Goal: Browse casually

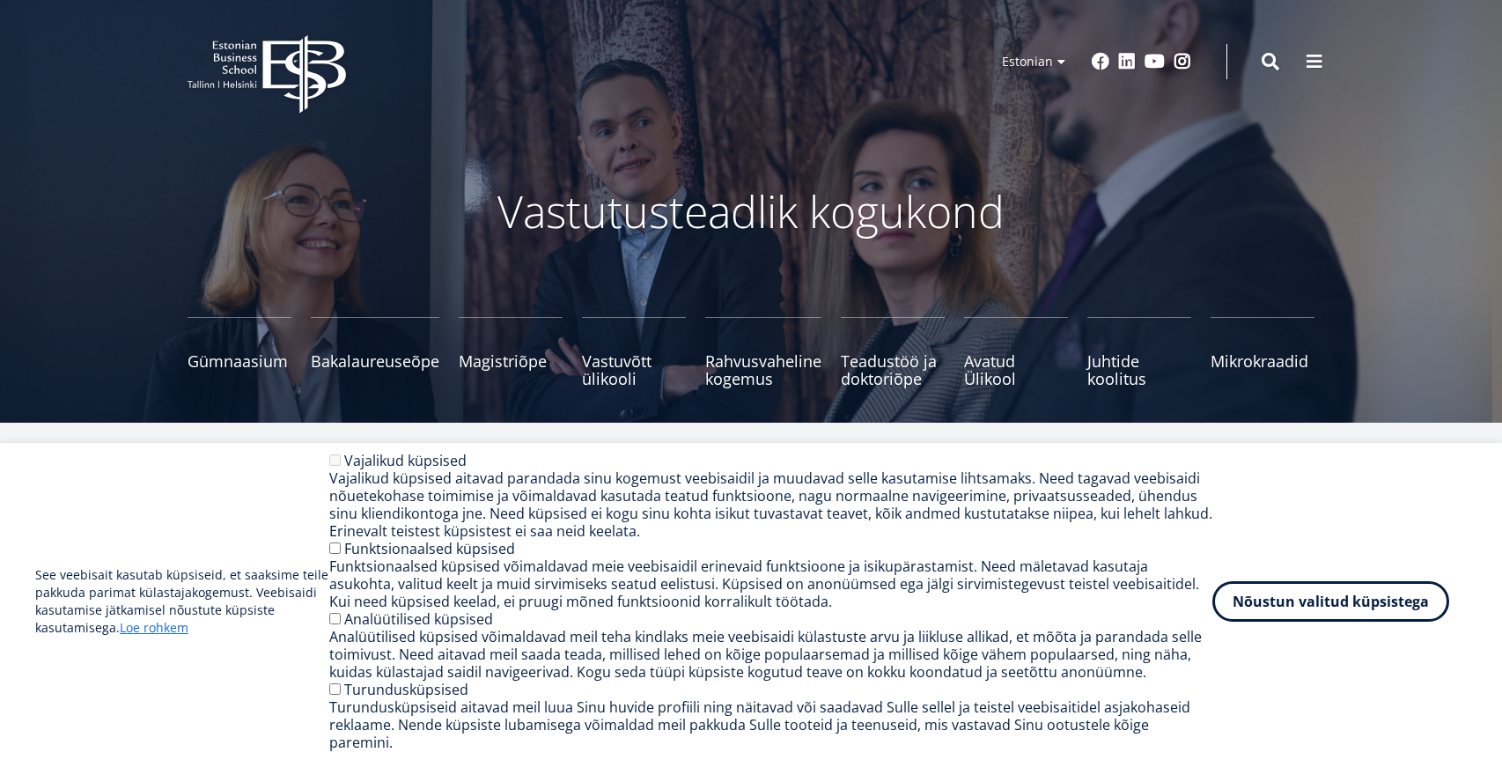
click at [293, 41] on icon at bounding box center [303, 74] width 83 height 78
click at [1284, 622] on div "Nõustun valitud küpsistega Withdraw consent" at bounding box center [1340, 601] width 254 height 41
click at [1283, 604] on button "Nõustun valitud küpsistega" at bounding box center [1331, 598] width 237 height 41
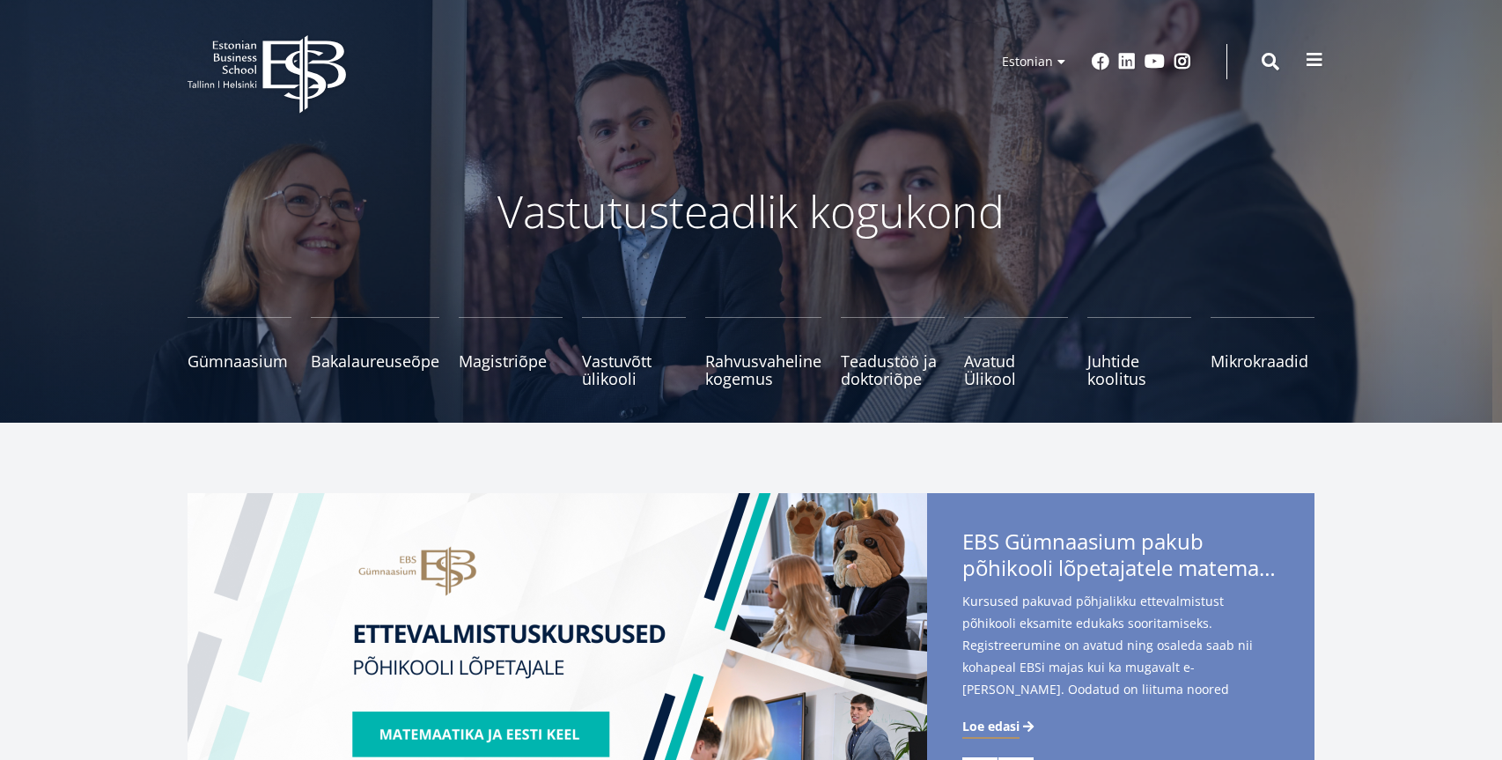
click at [1321, 67] on span at bounding box center [1315, 60] width 18 height 18
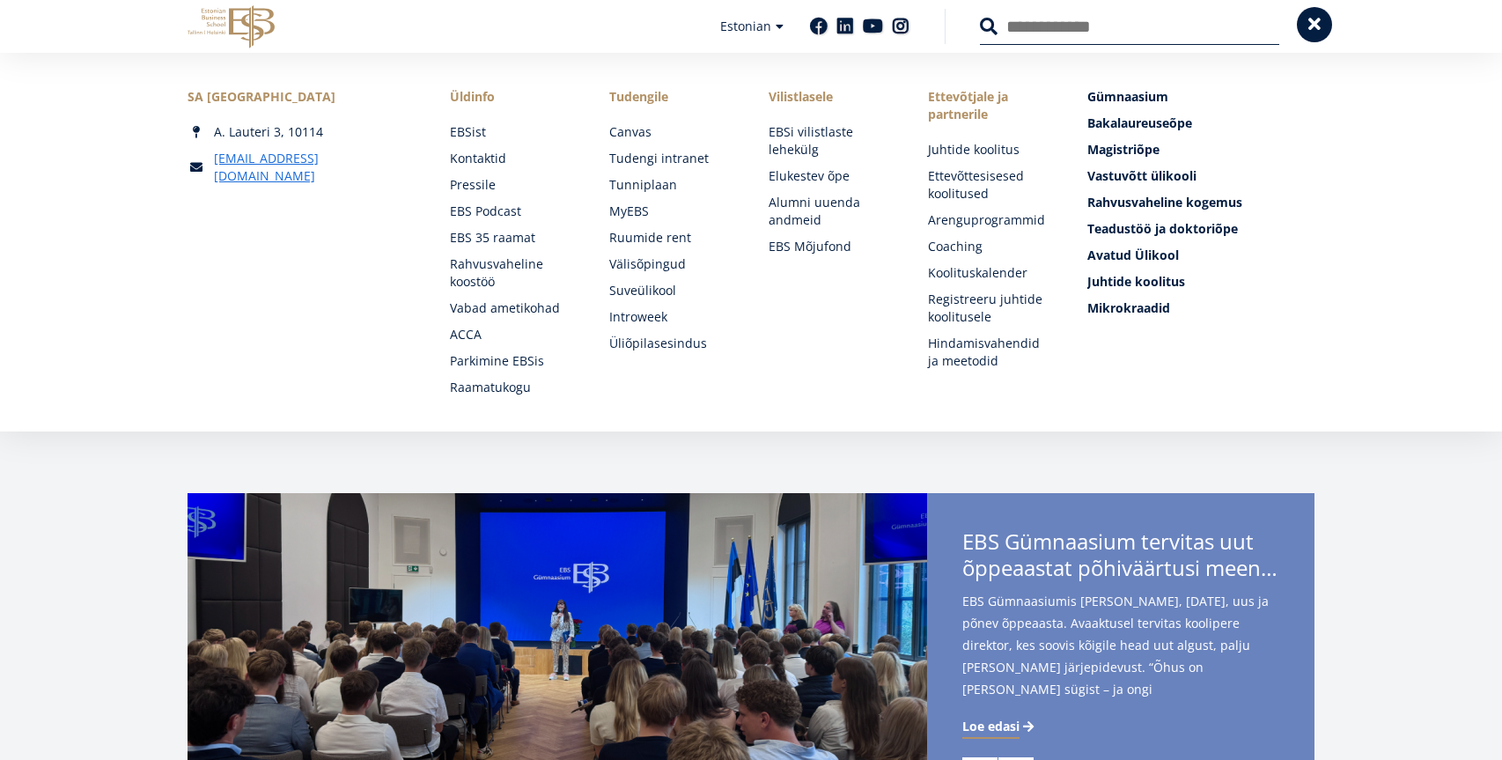
click at [1311, 35] on button at bounding box center [1314, 24] width 35 height 35
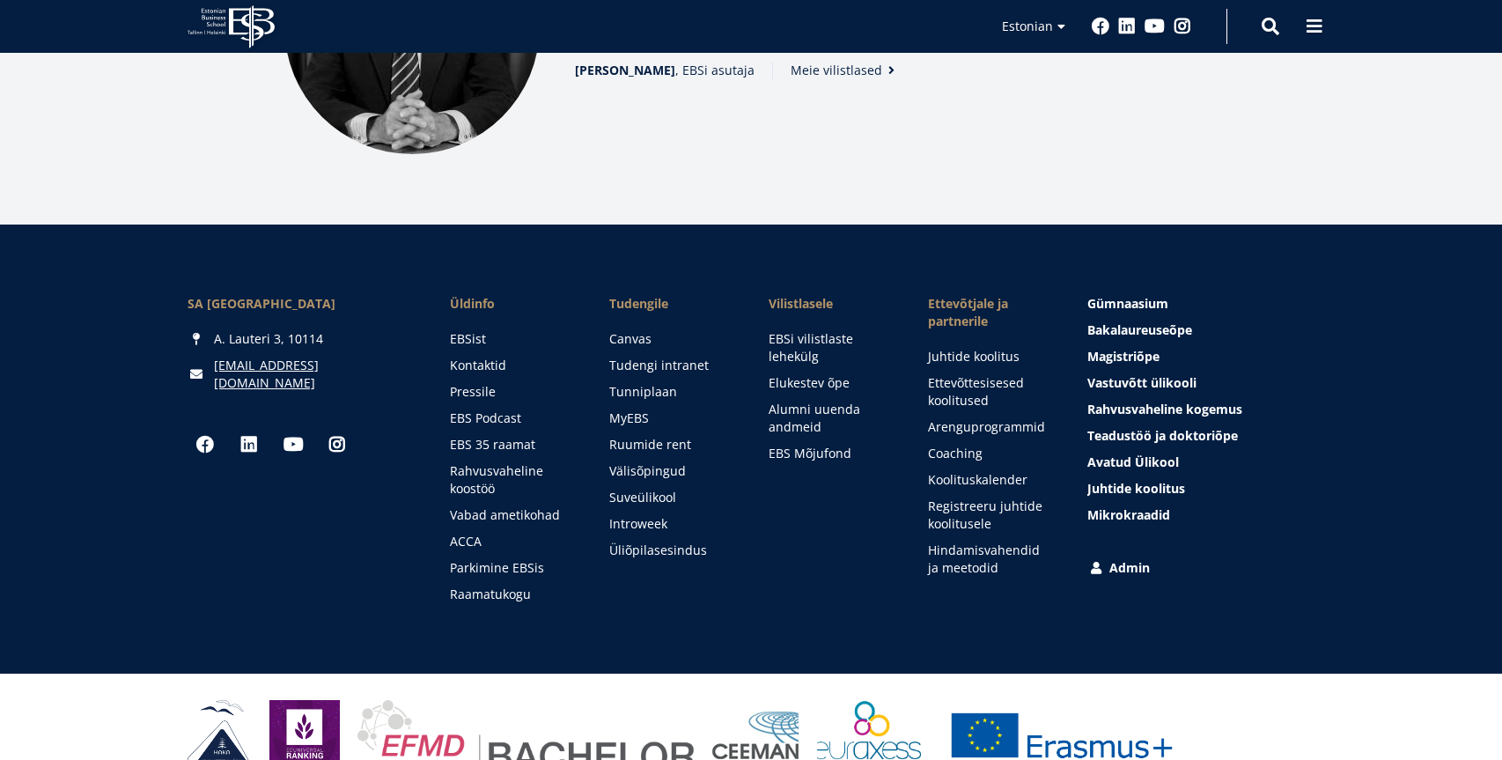
scroll to position [2472, 0]
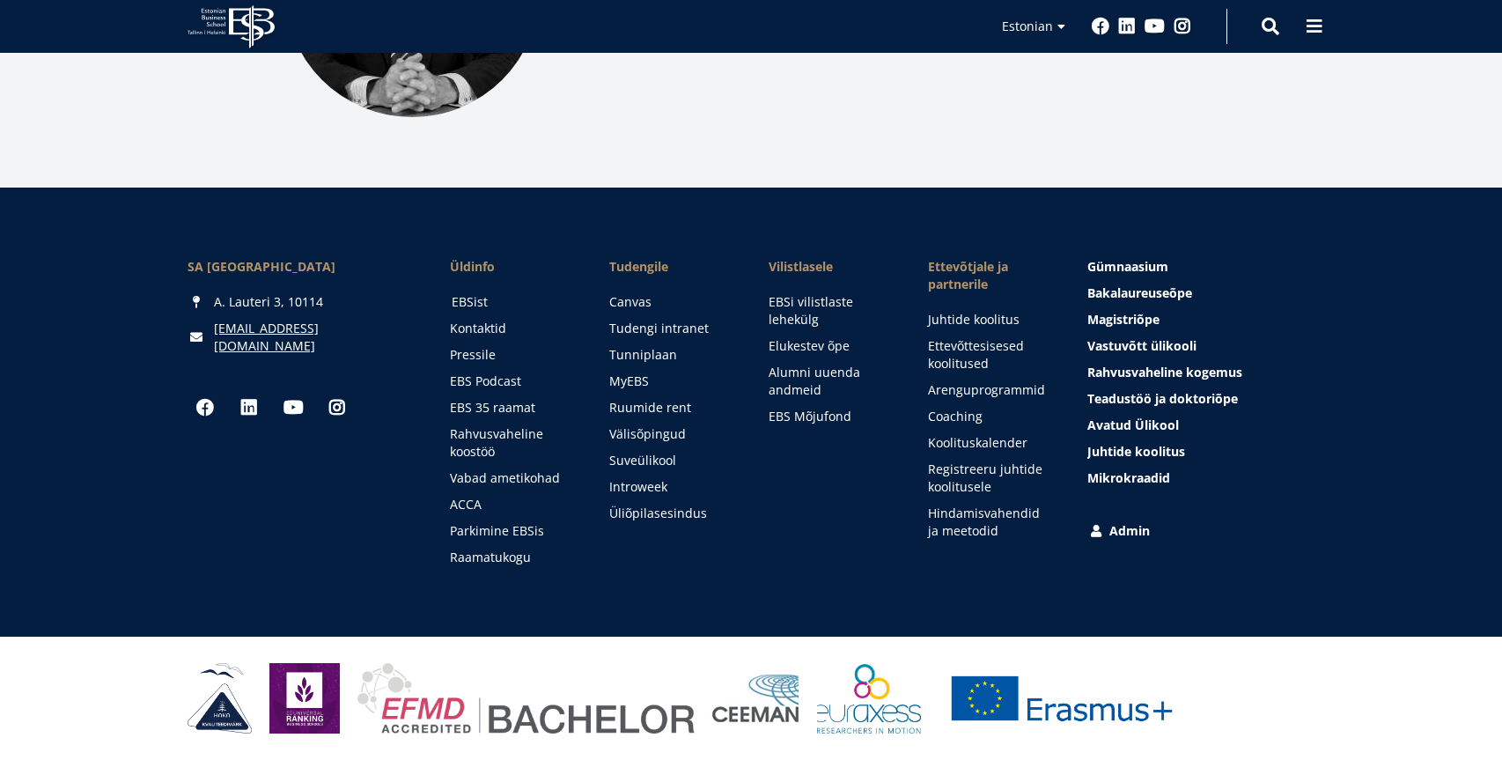
click at [480, 299] on link "EBSist" at bounding box center [514, 302] width 124 height 18
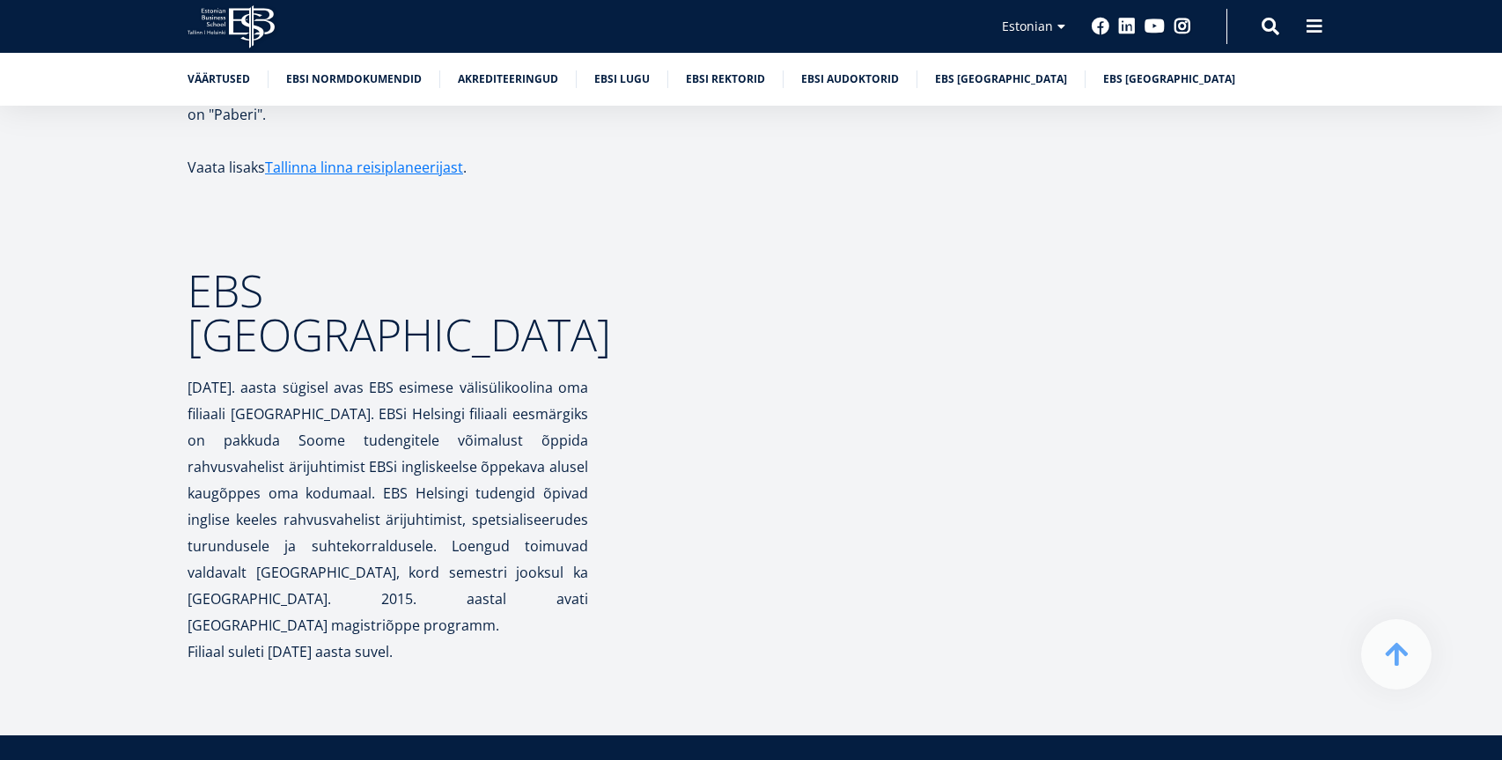
scroll to position [8378, 0]
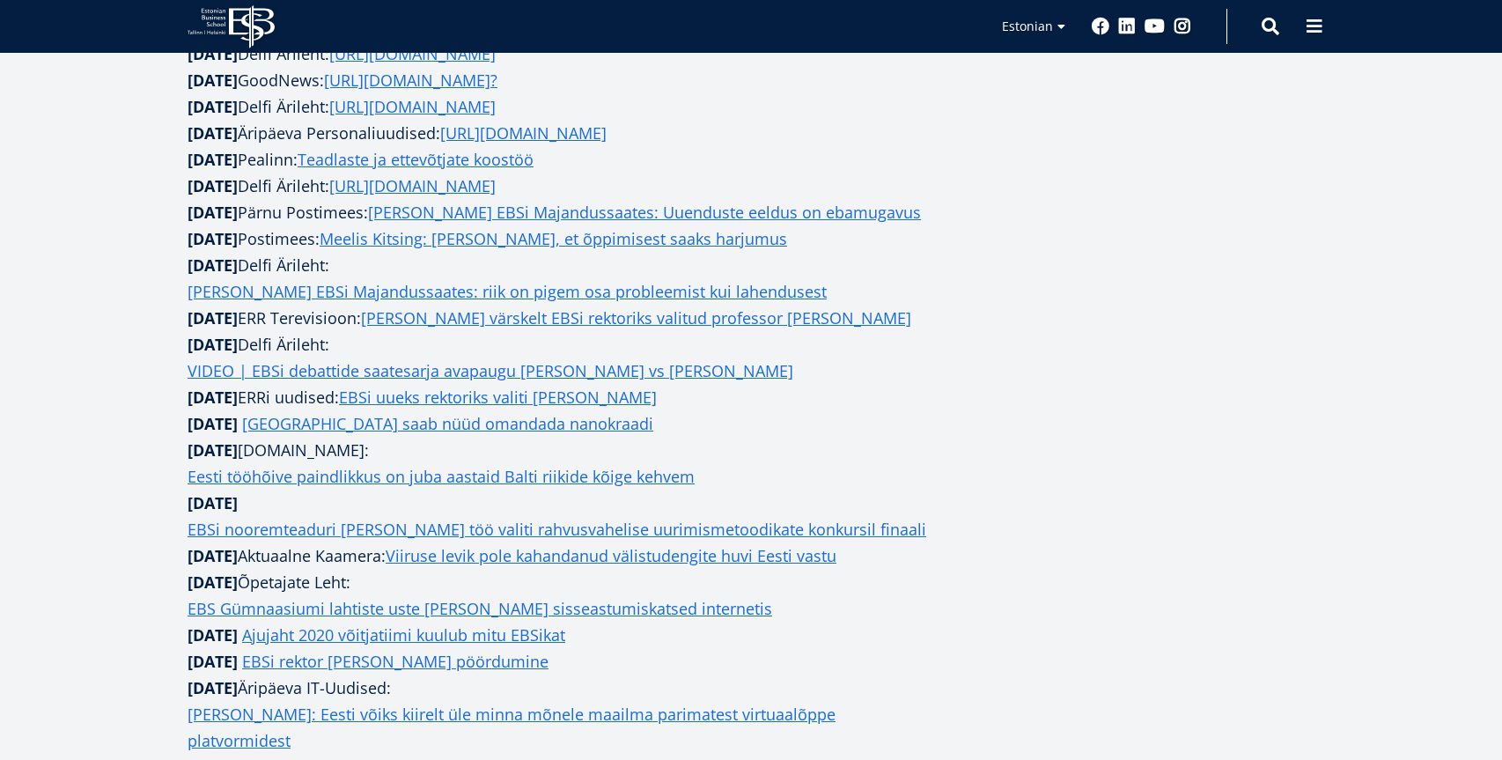
click at [1068, 470] on aside at bounding box center [1138, 467] width 352 height 2386
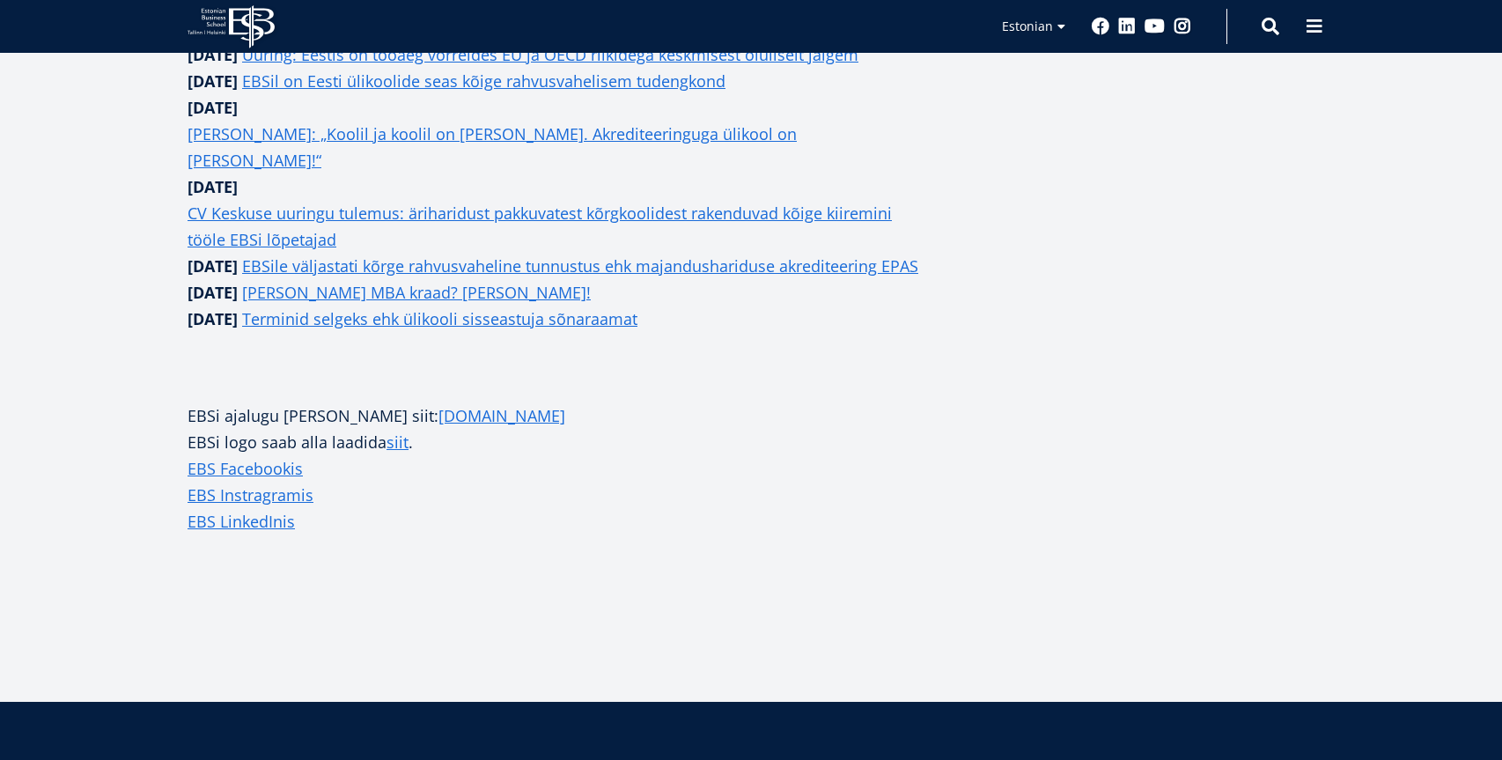
scroll to position [2071, 0]
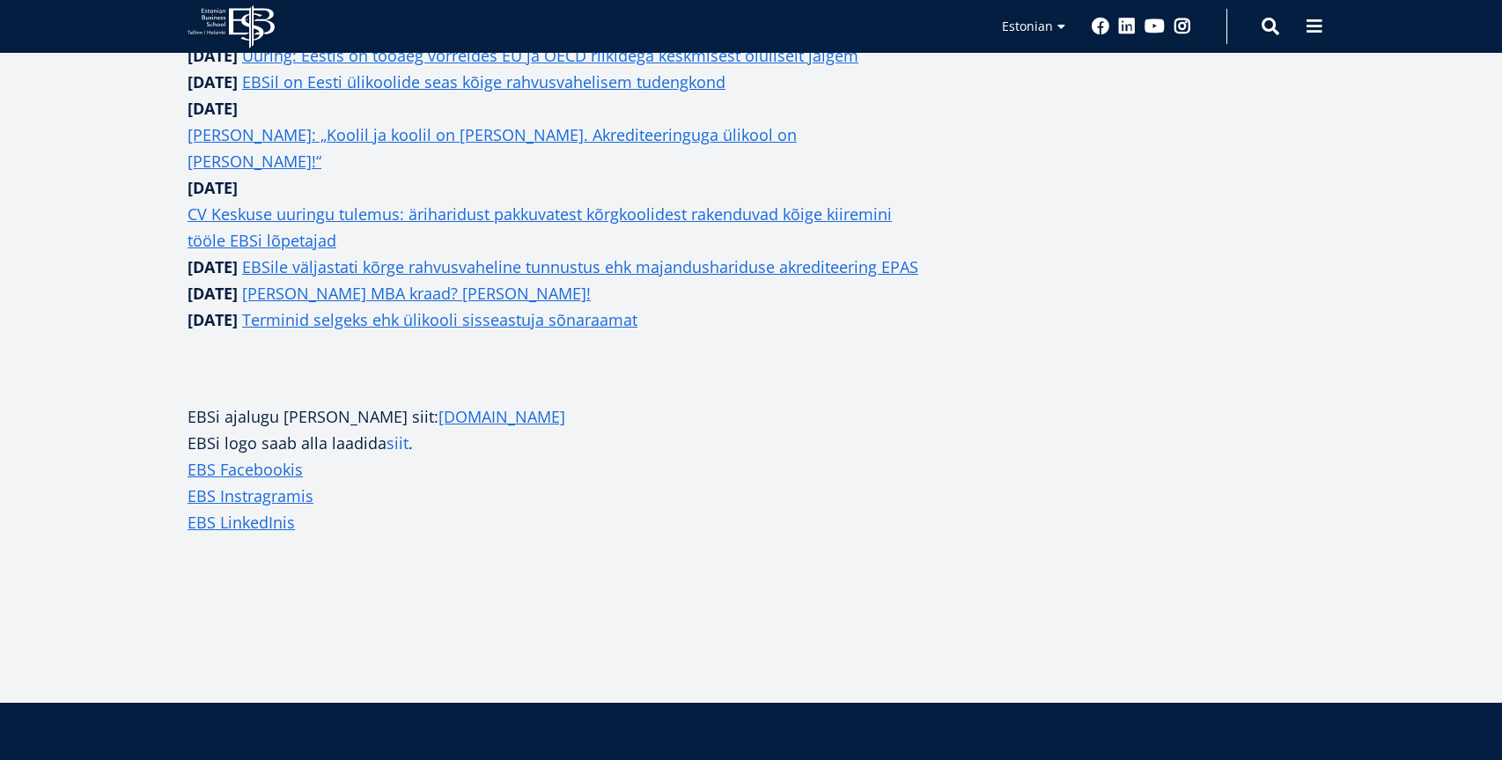
click at [399, 456] on link "siit" at bounding box center [398, 443] width 22 height 26
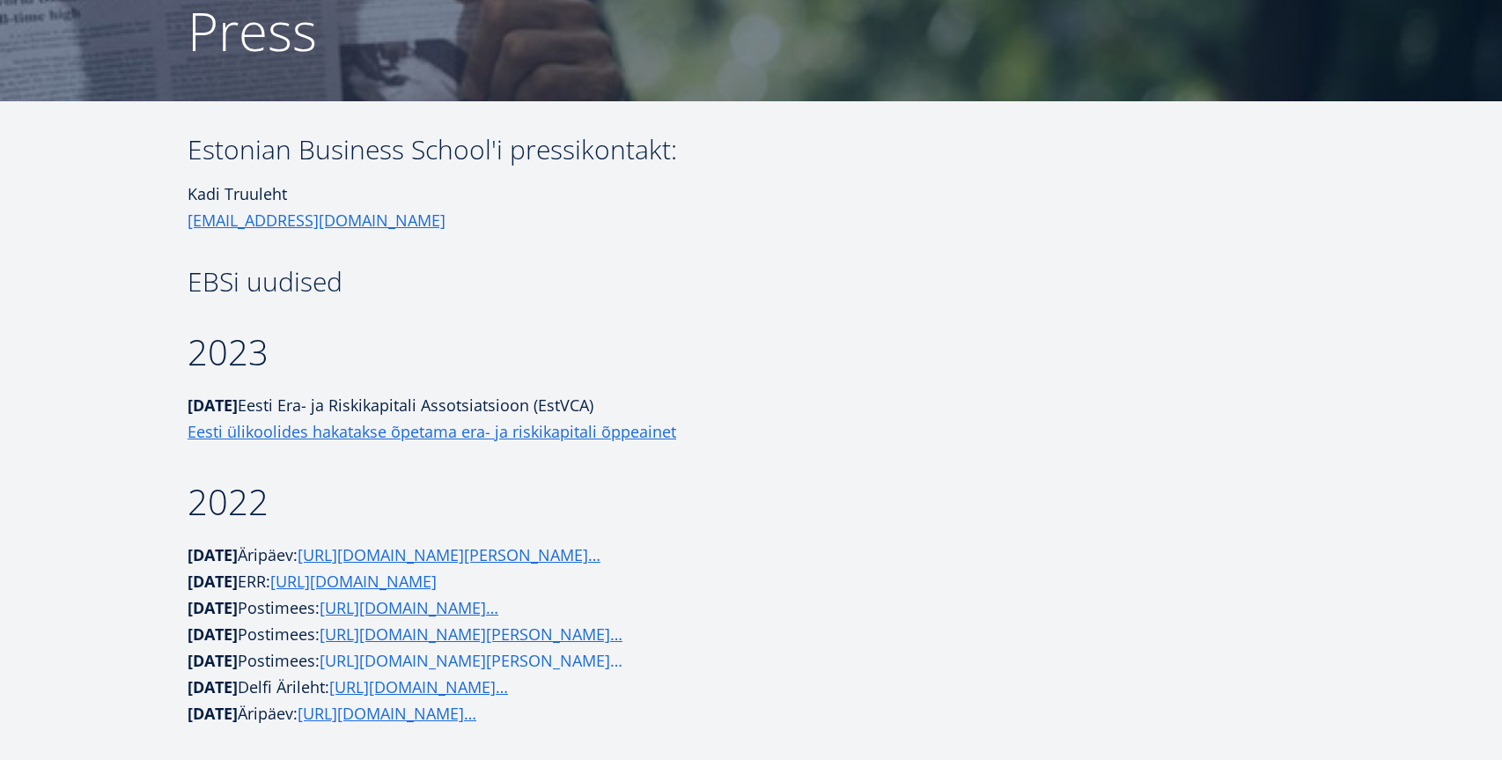
scroll to position [0, 0]
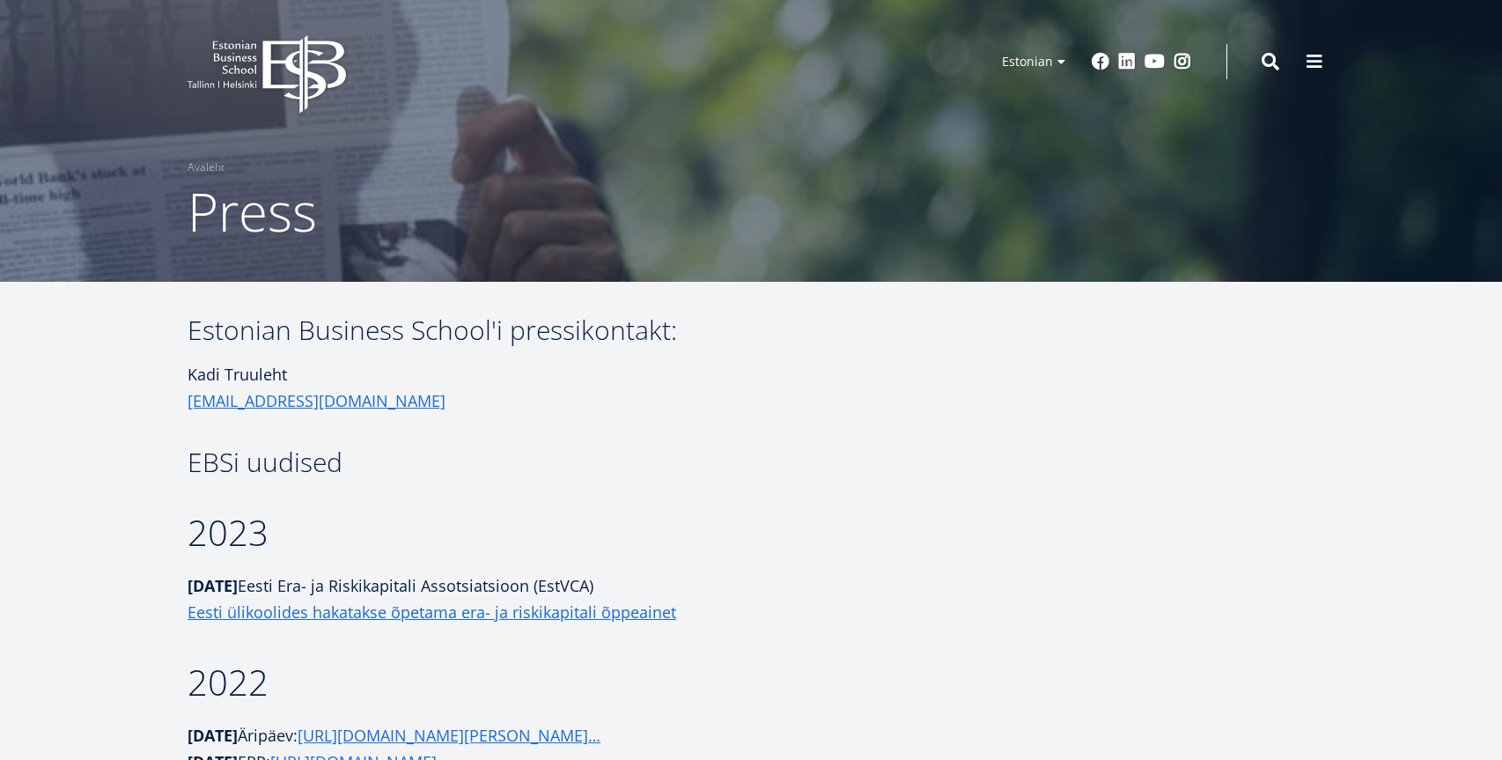
click at [301, 78] on icon at bounding box center [303, 74] width 83 height 78
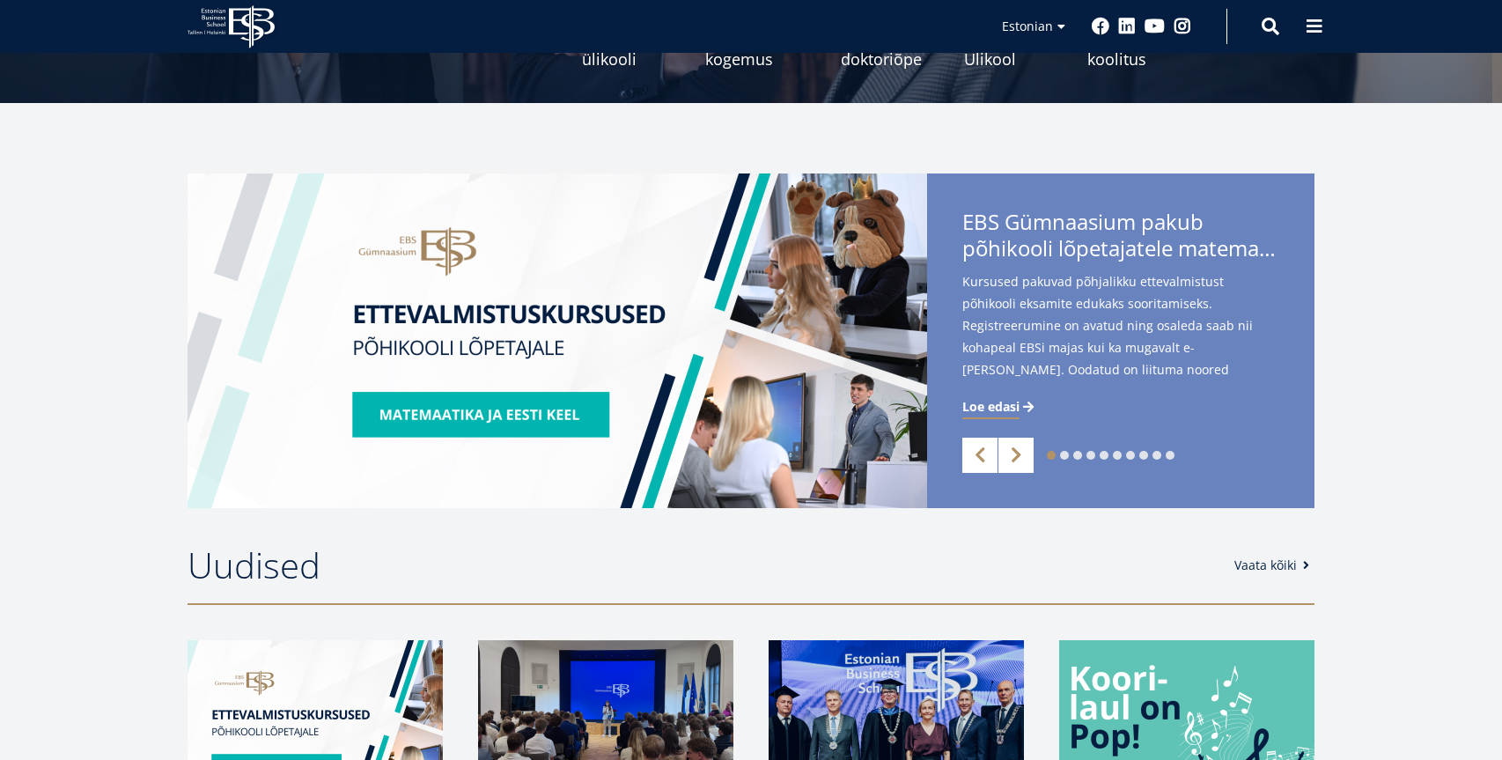
scroll to position [376, 0]
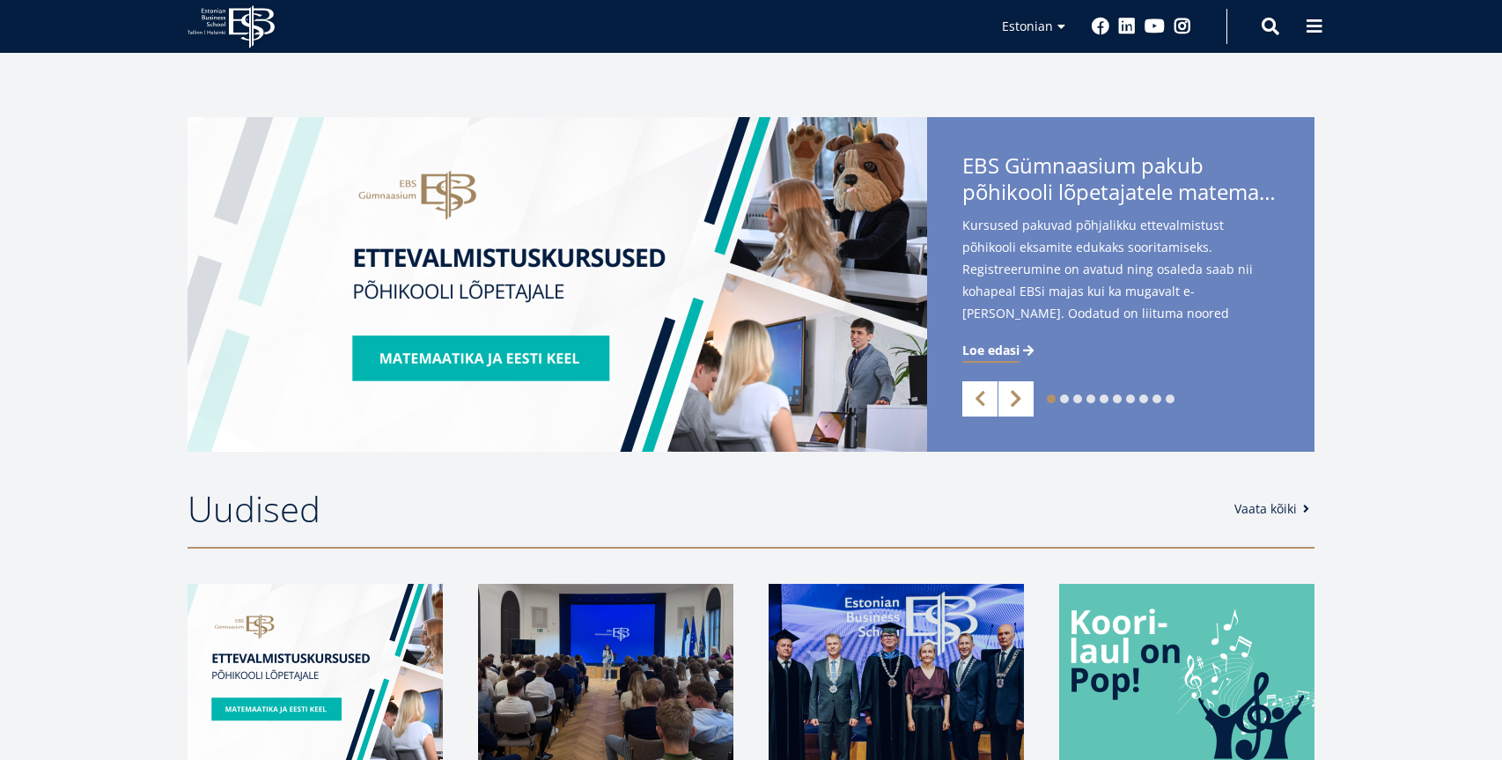
click at [1014, 394] on link "Next" at bounding box center [1016, 398] width 35 height 35
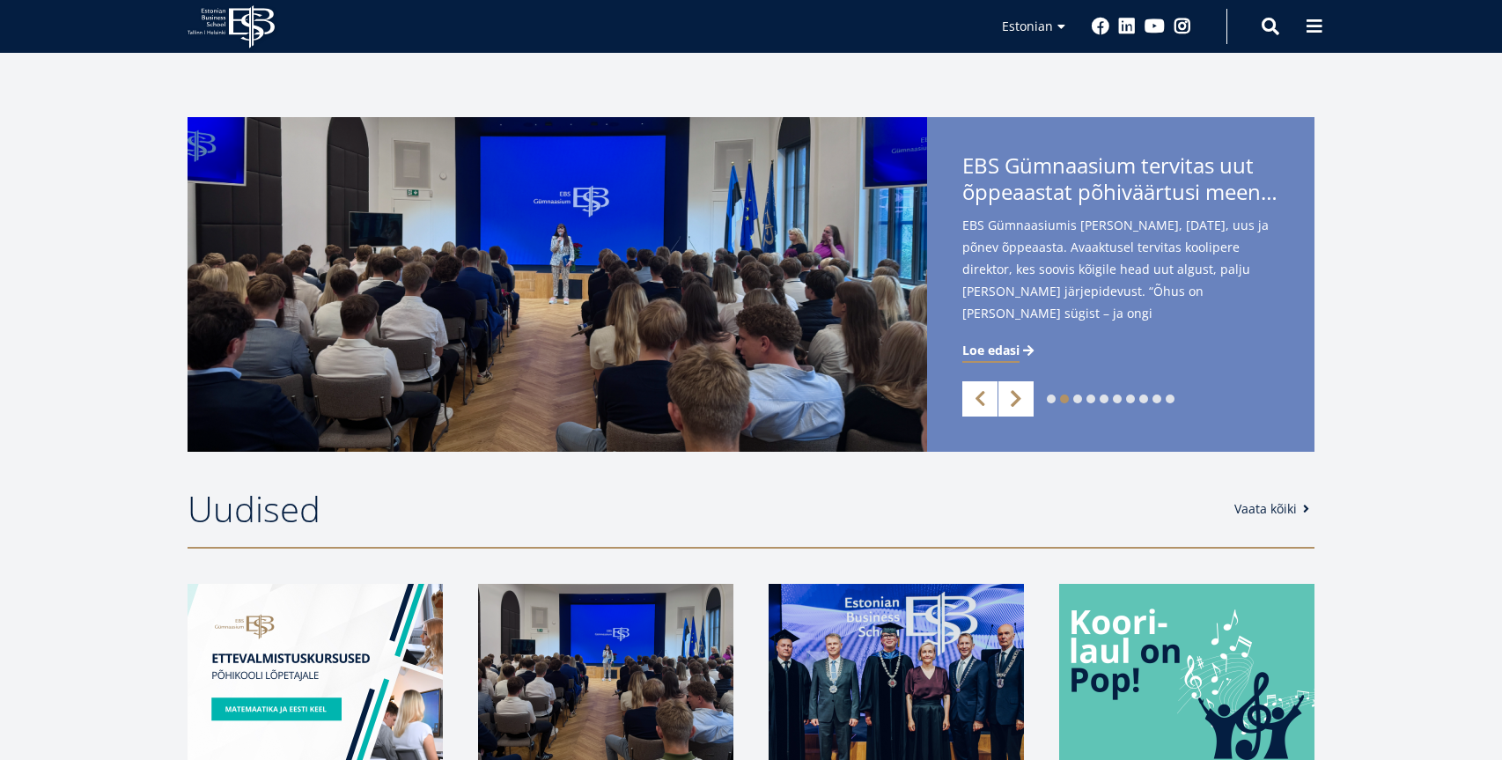
click at [1014, 394] on link "Next" at bounding box center [1016, 398] width 35 height 35
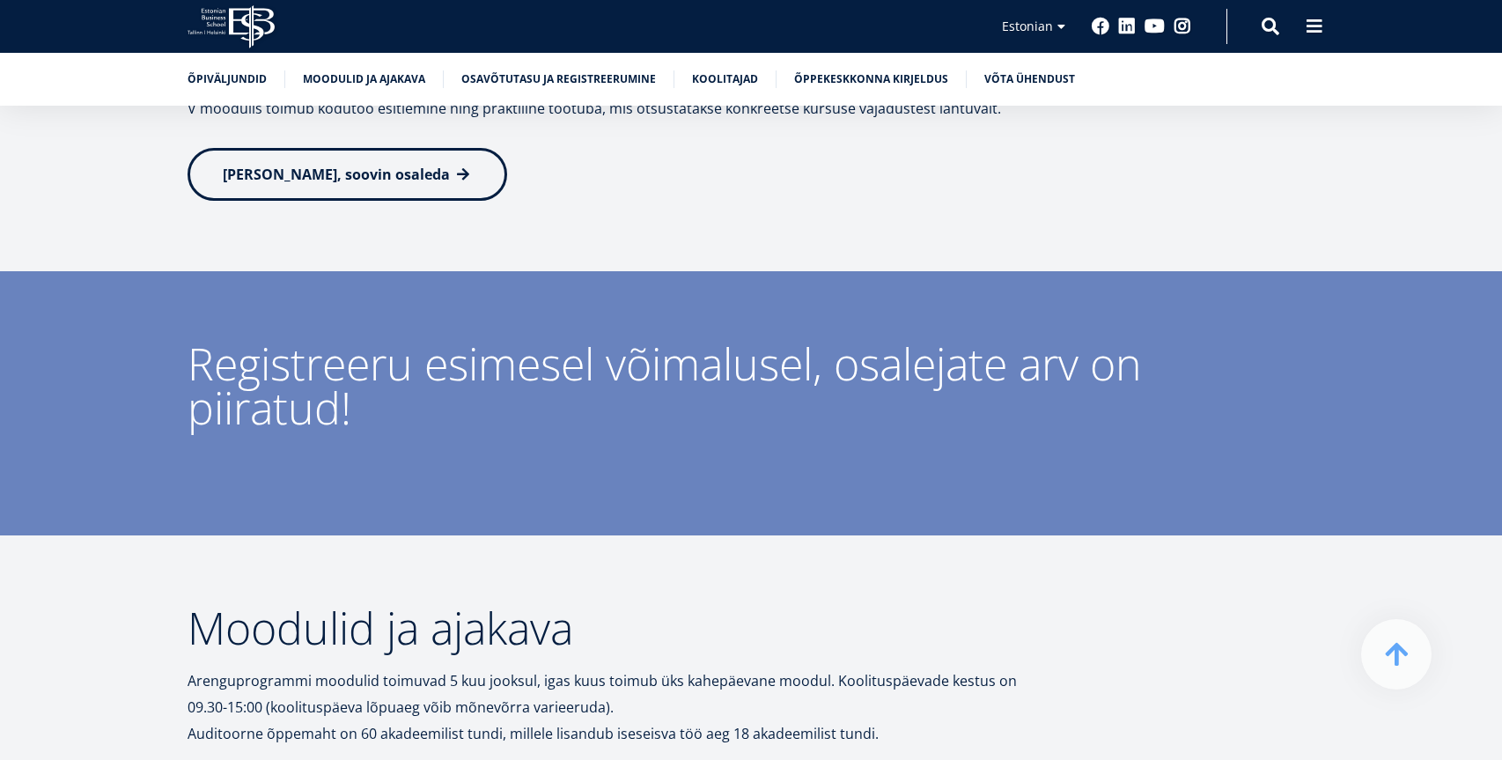
scroll to position [2812, 0]
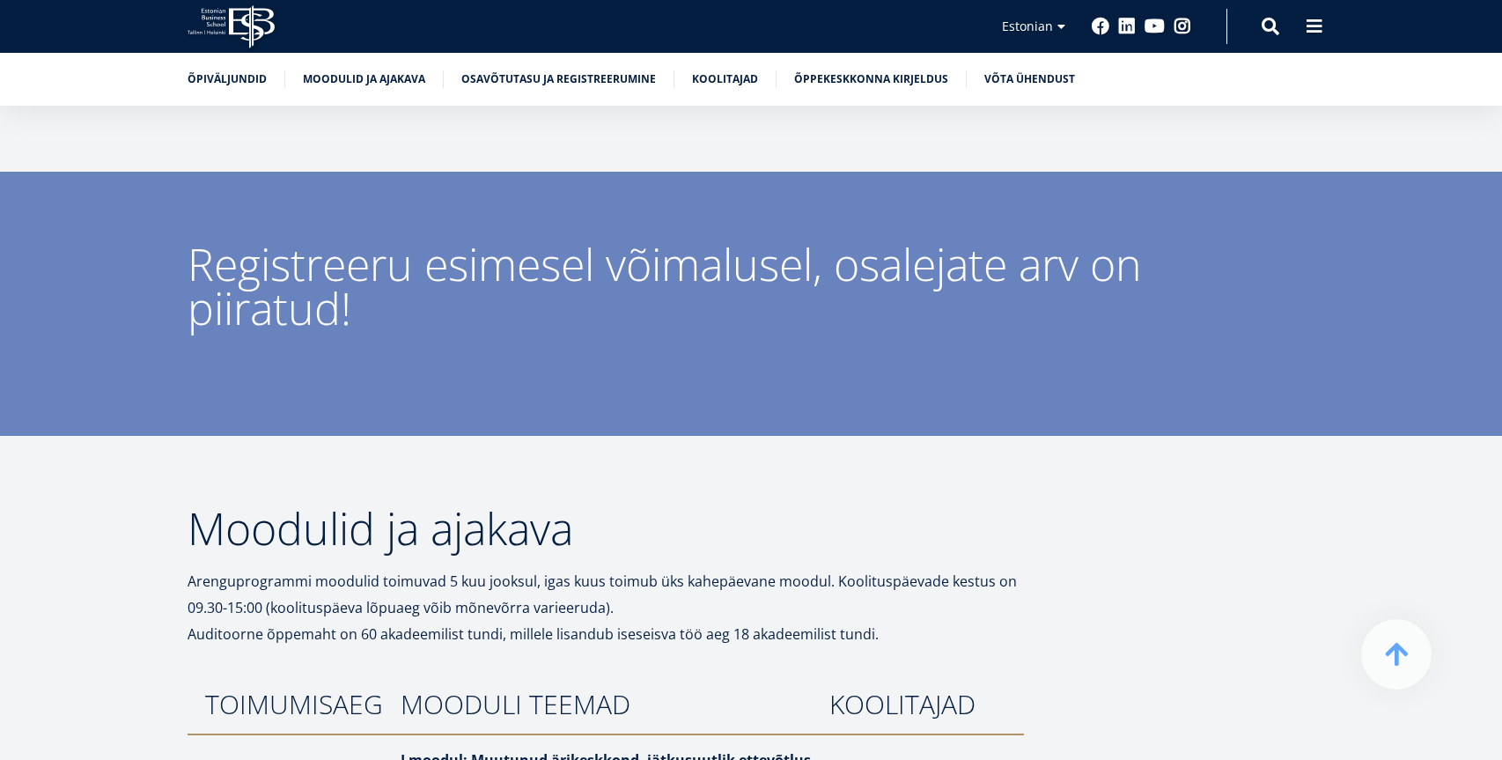
click at [1383, 253] on div "Registreeru esimesel võimalusel, osalejate arv on piiratud!" at bounding box center [751, 286] width 1268 height 88
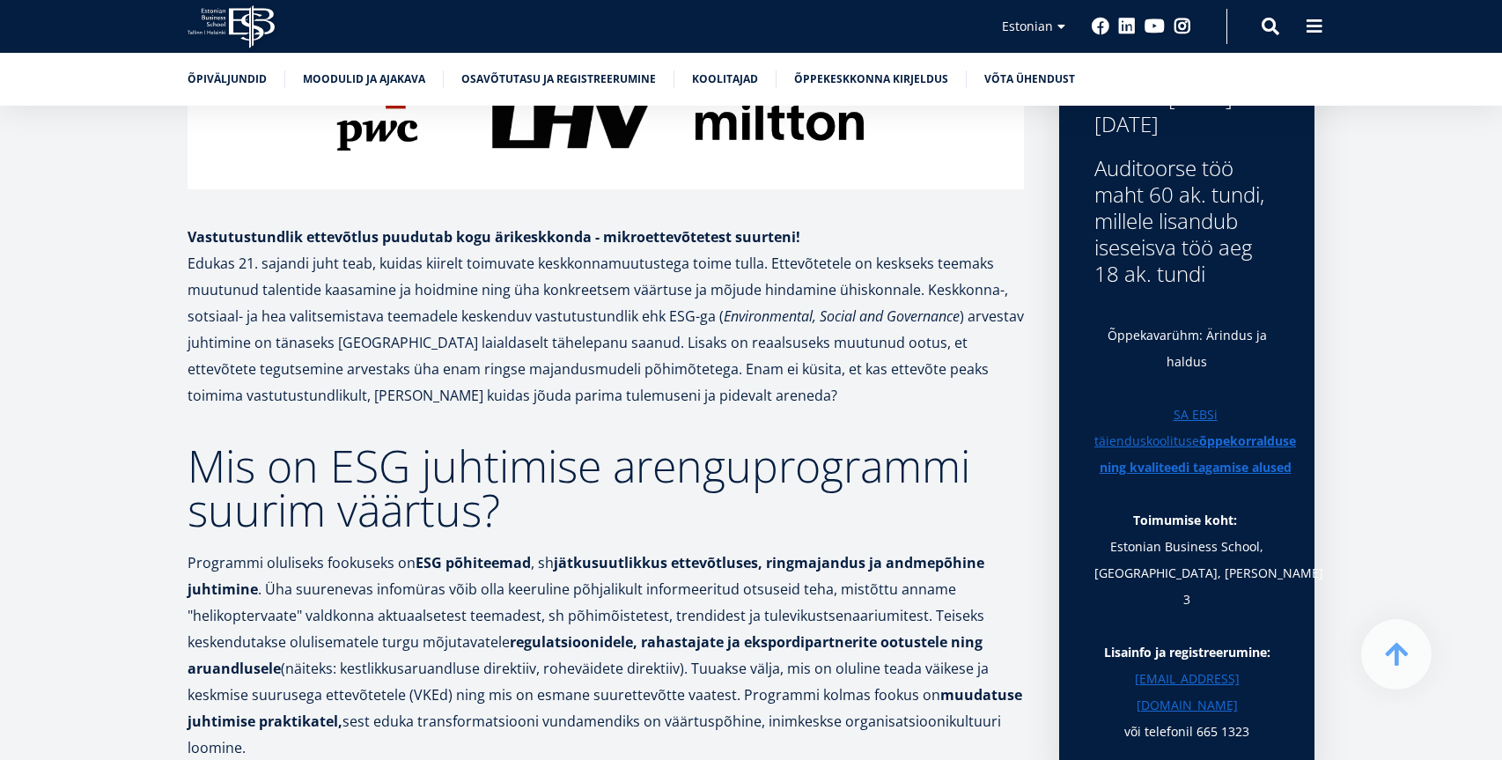
scroll to position [0, 0]
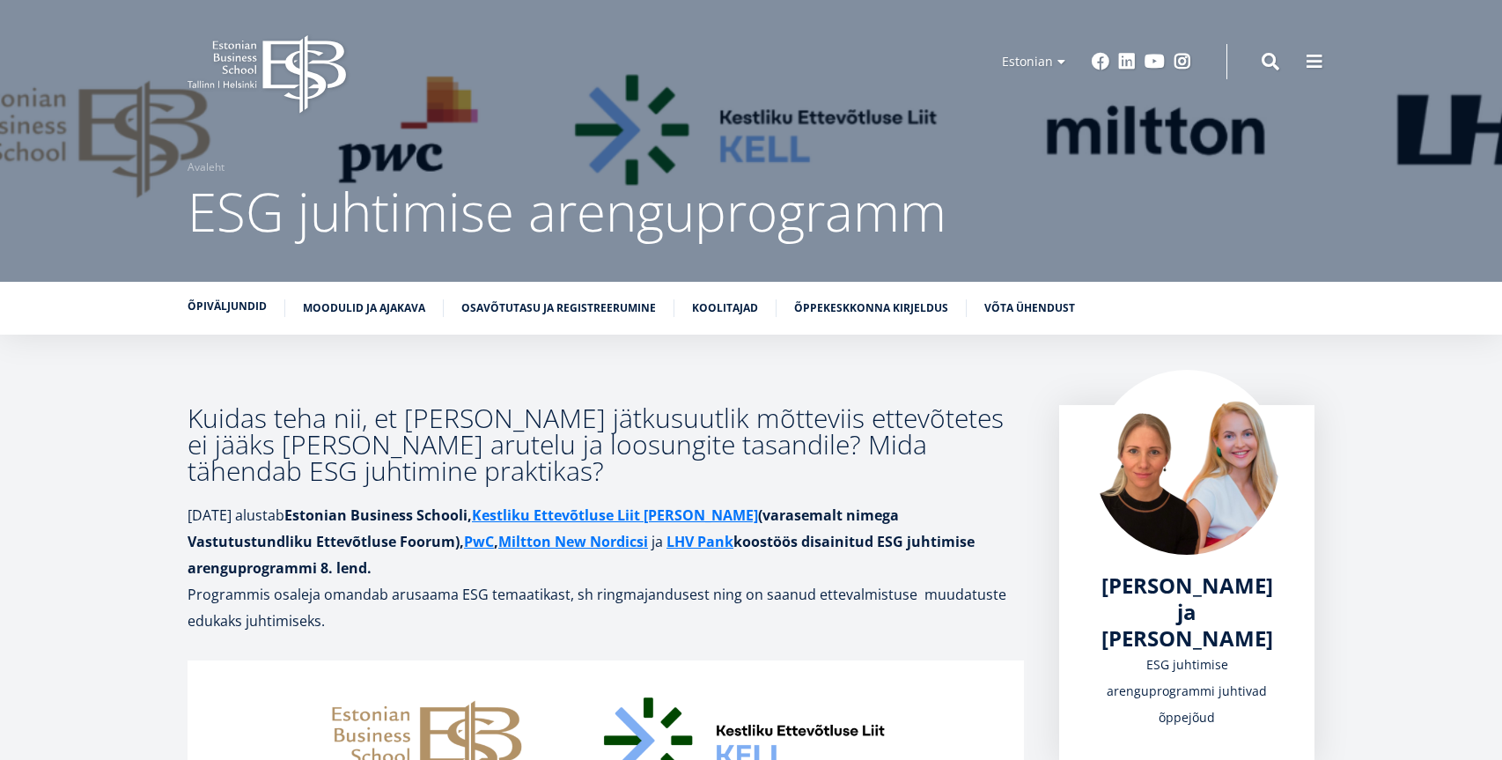
click at [213, 310] on link "Õpiväljundid" at bounding box center [227, 307] width 79 height 18
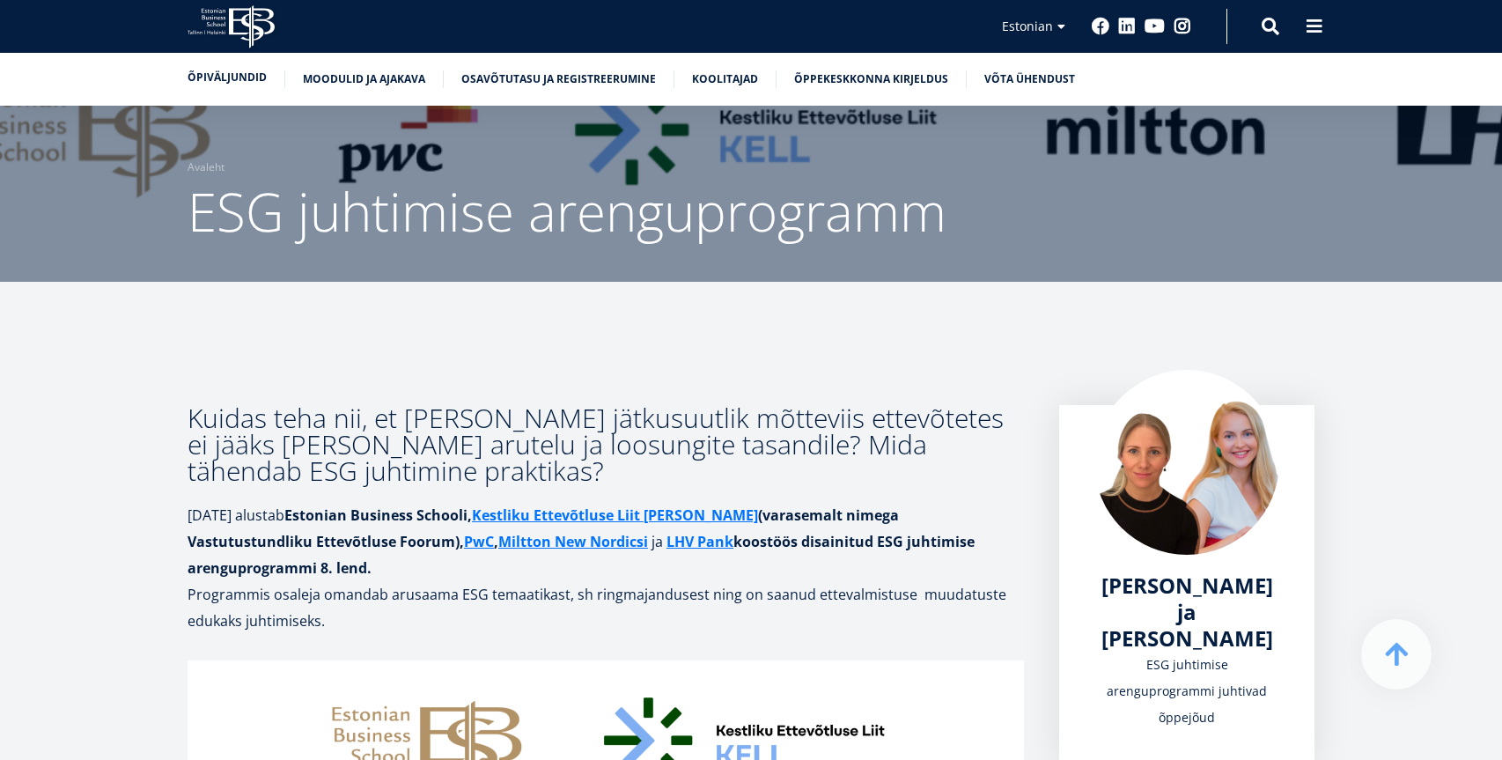
scroll to position [2165, 0]
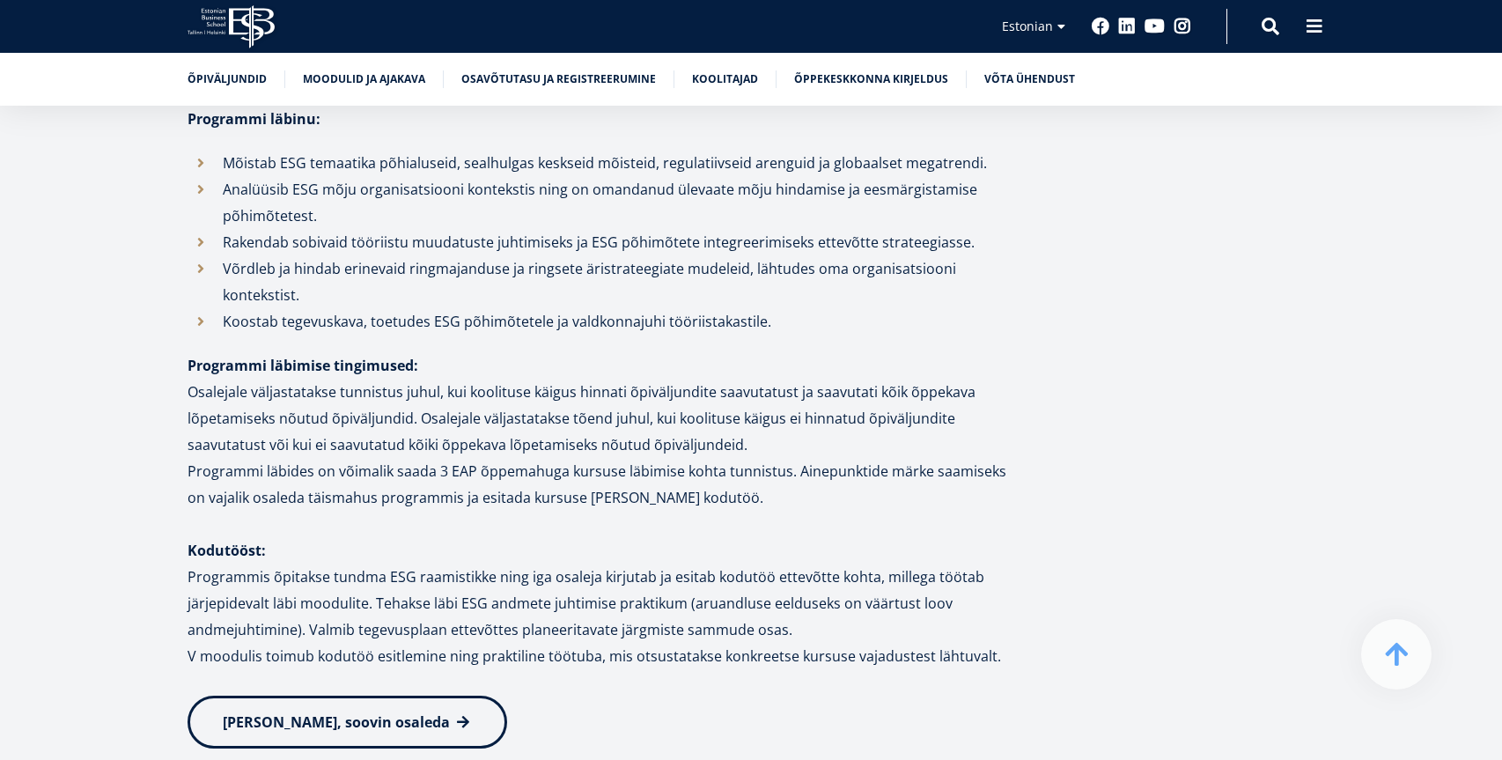
click at [257, 34] on icon "EBS Logo Created with Sketch." at bounding box center [231, 26] width 87 height 43
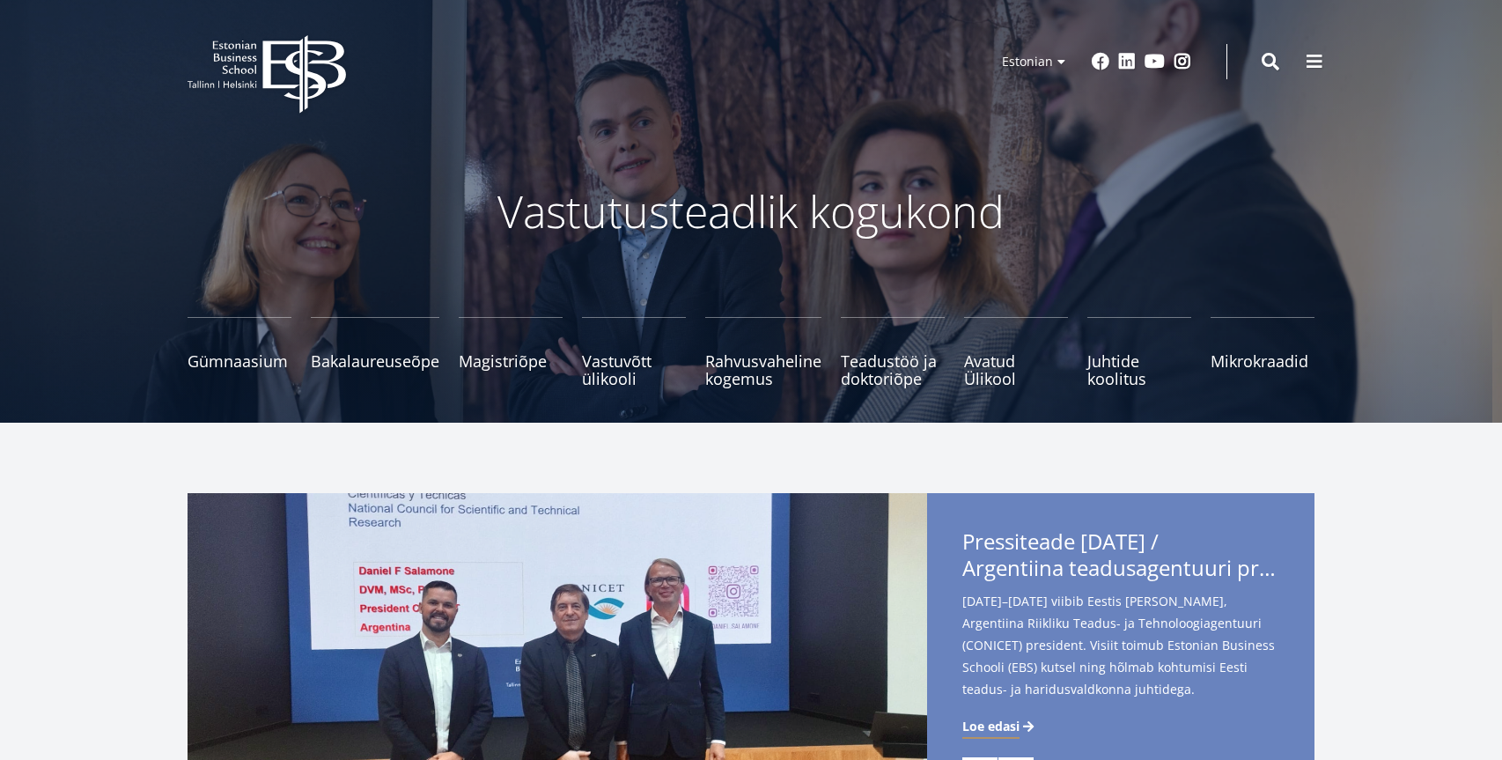
click at [313, 63] on icon "EBS Logo Created with Sketch." at bounding box center [267, 74] width 159 height 78
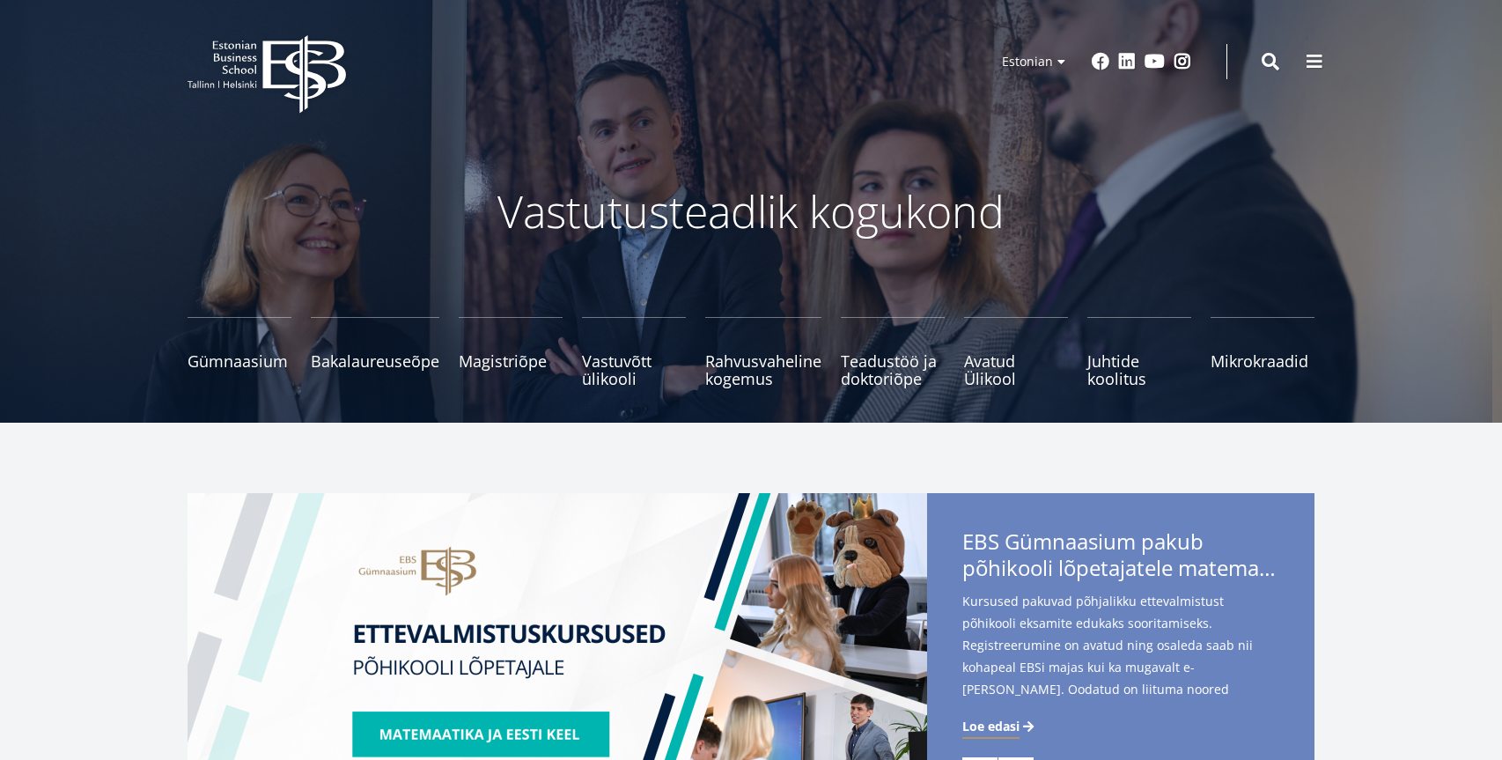
click at [903, 220] on p "Vastutusteadlik kogukond" at bounding box center [750, 211] width 933 height 53
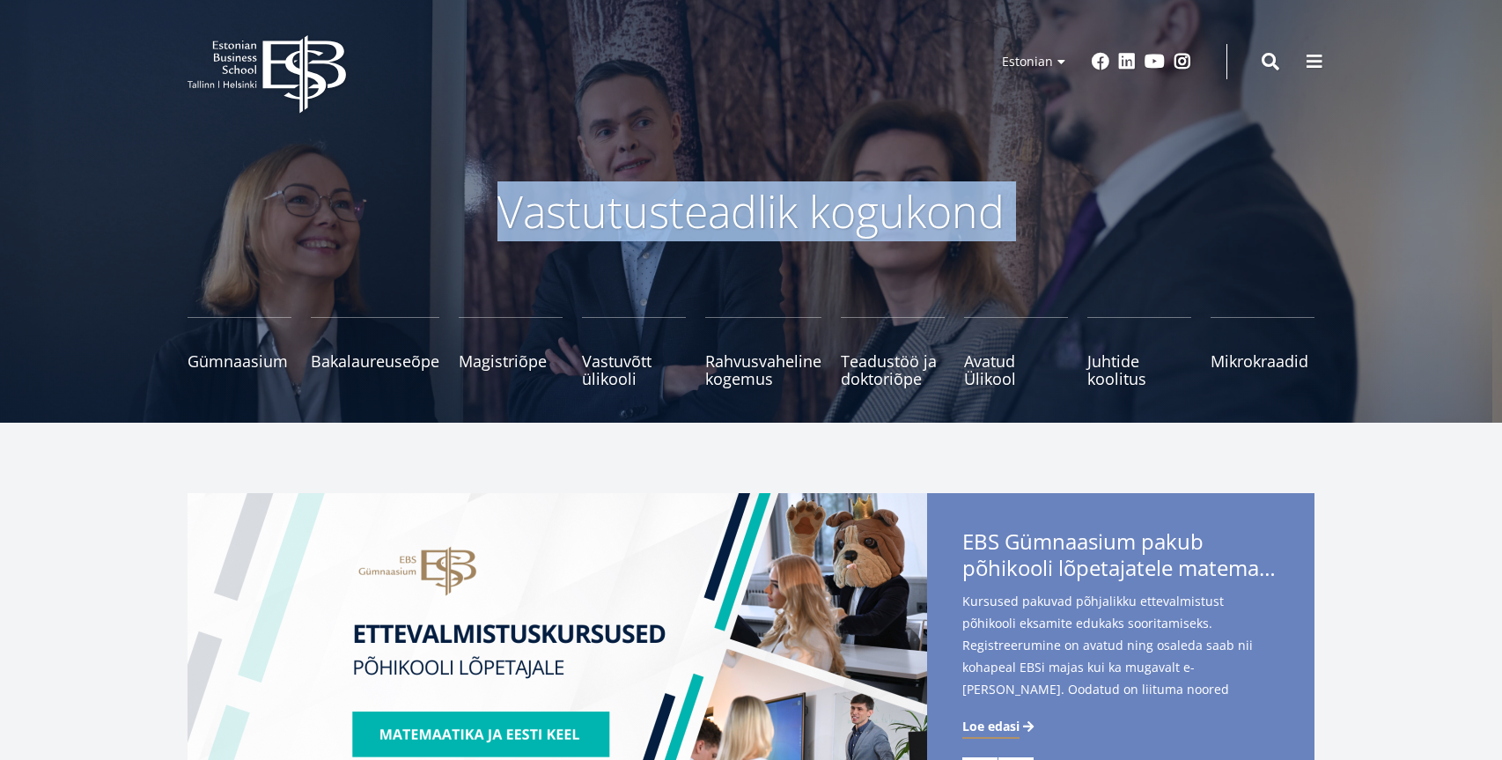
click at [903, 220] on p "Vastutusteadlik kogukond" at bounding box center [750, 211] width 933 height 53
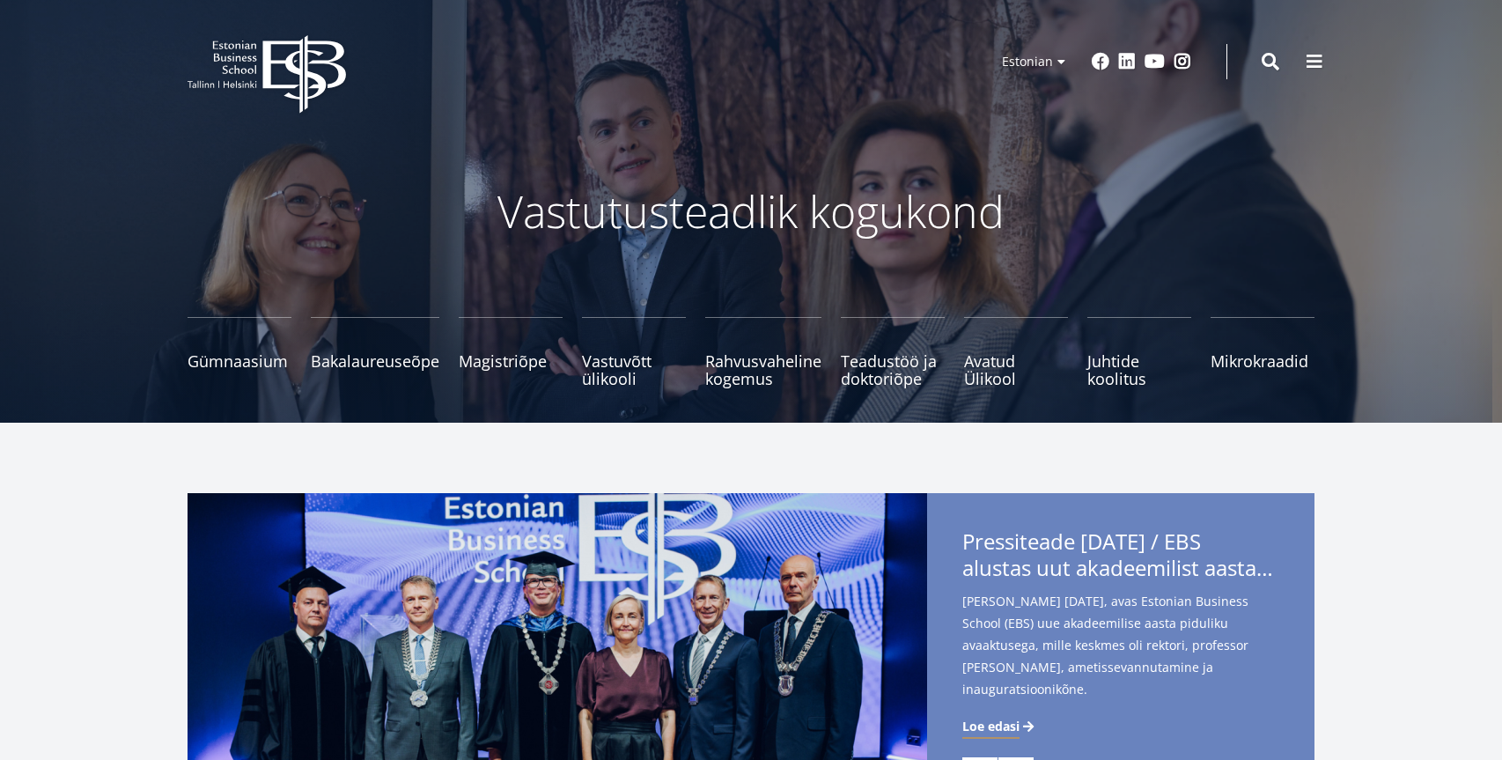
click at [1093, 553] on span "Pressiteade [DATE] / EBS alustas uut akadeemilist aastat rektor [PERSON_NAME] a…" at bounding box center [1120, 557] width 317 height 58
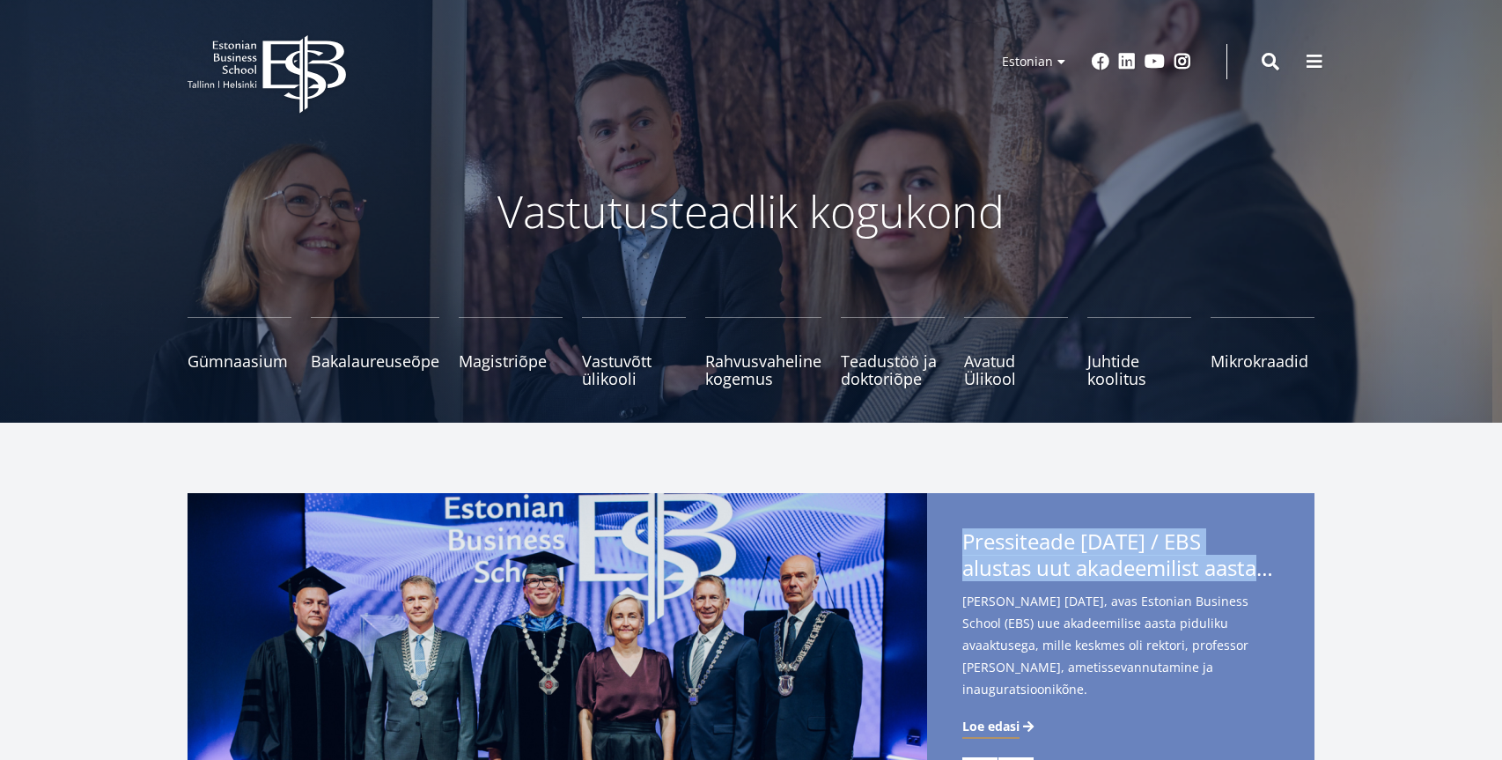
click at [1093, 553] on span "Pressiteade [DATE] / EBS alustas uut akadeemilist aastat rektor [PERSON_NAME] a…" at bounding box center [1120, 557] width 317 height 58
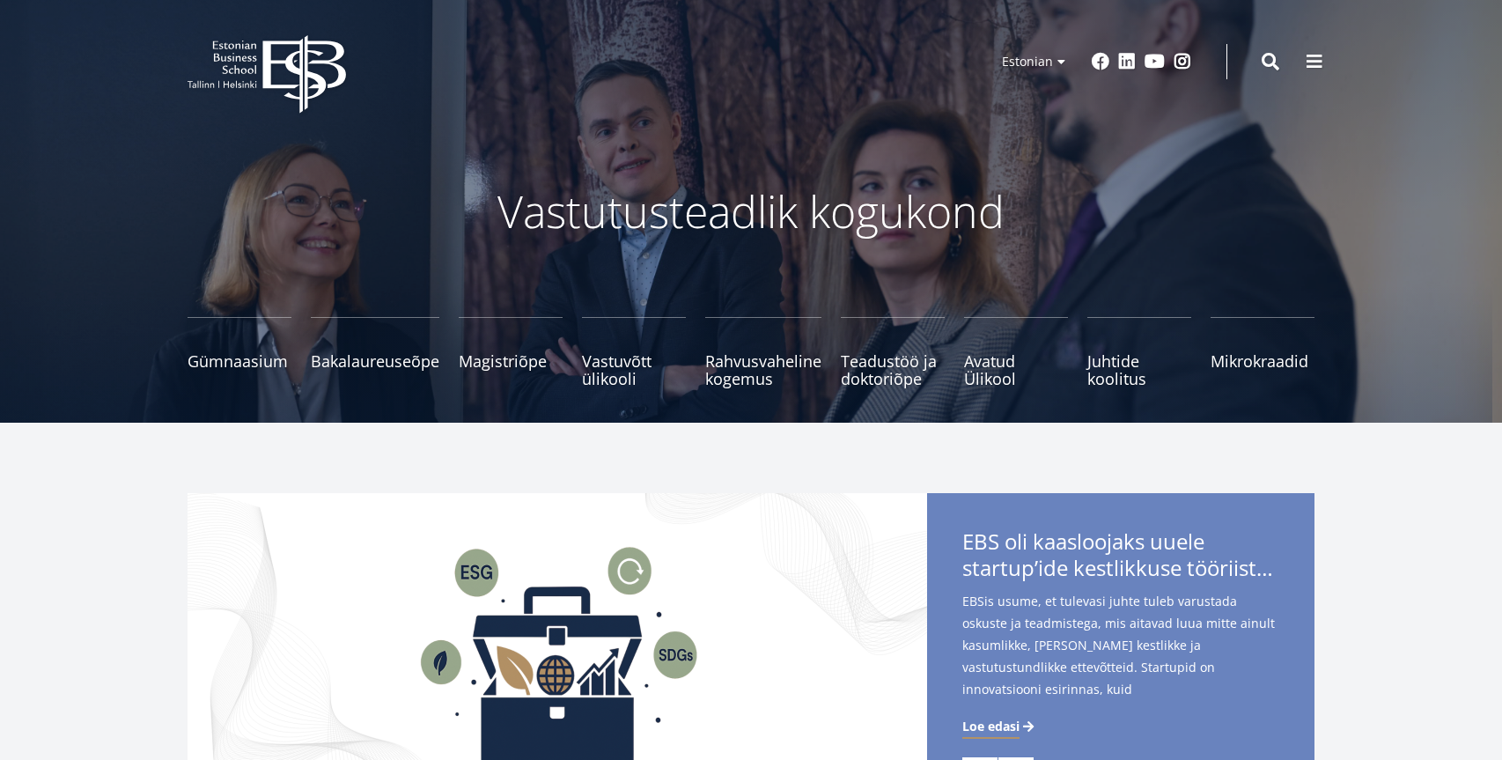
click at [1191, 551] on span "EBS oli kaasloojaks uuele startup’ide kestlikkuse tööriistakastile" at bounding box center [1120, 557] width 317 height 58
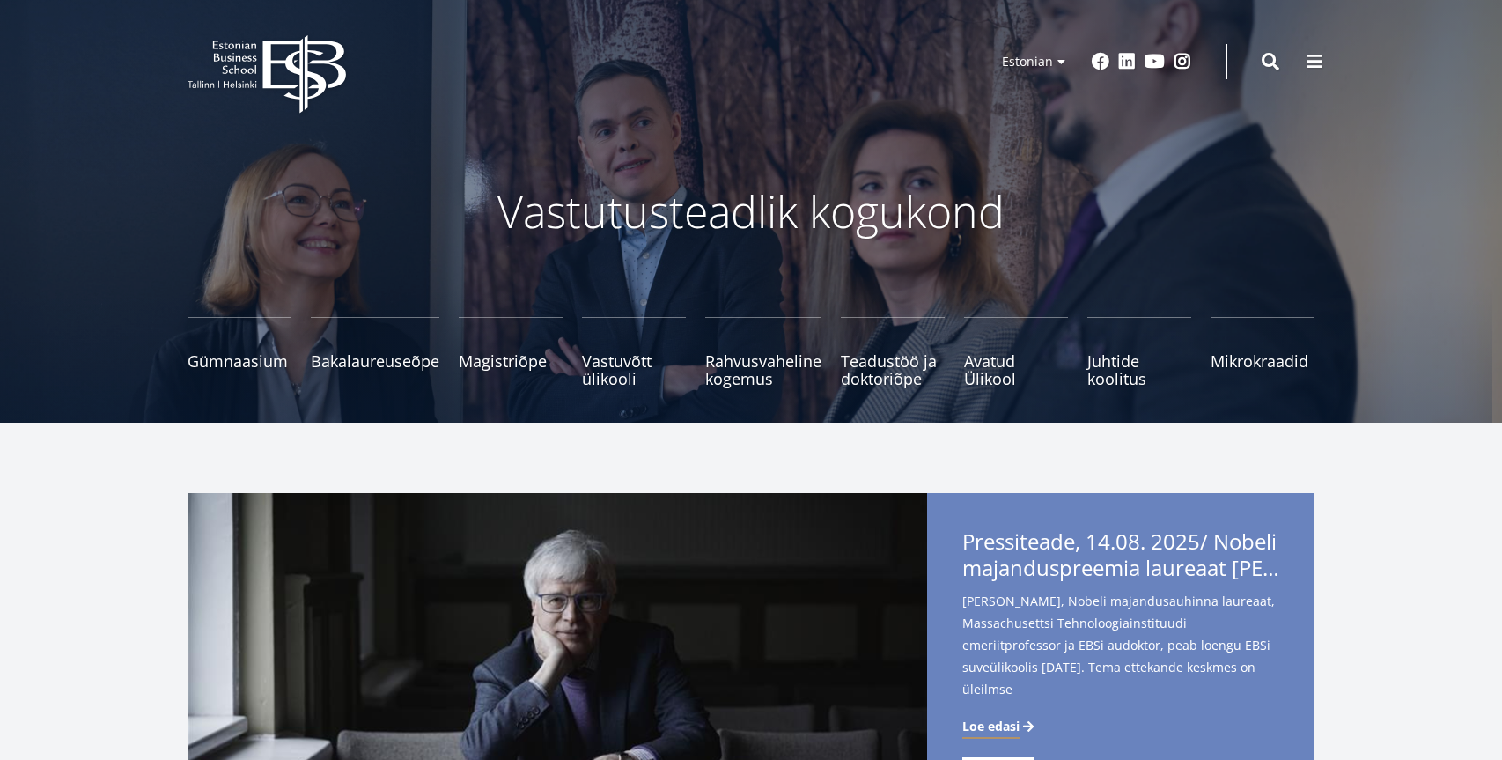
click at [289, 75] on icon "EBS Logo Created with Sketch." at bounding box center [267, 74] width 159 height 78
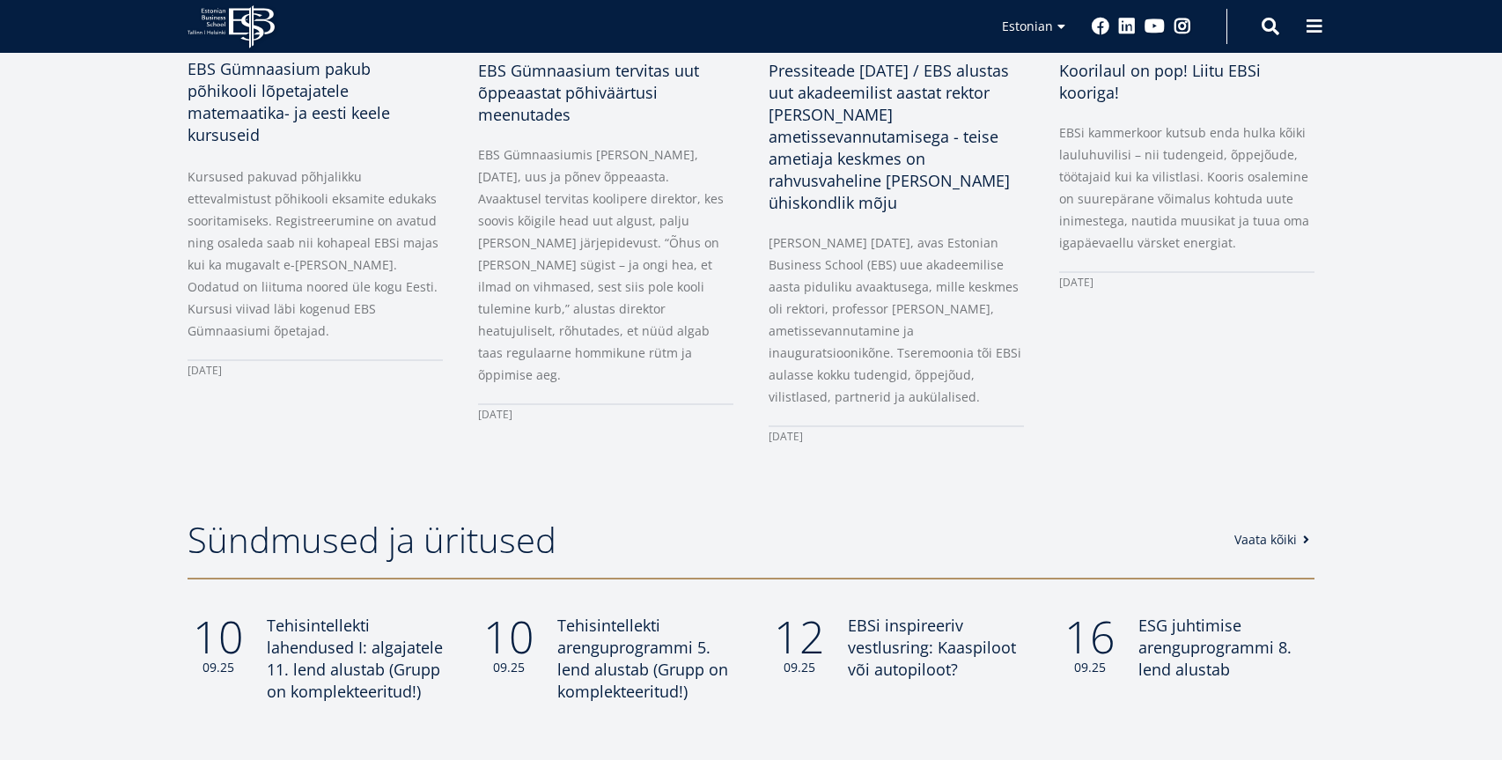
scroll to position [1436, 0]
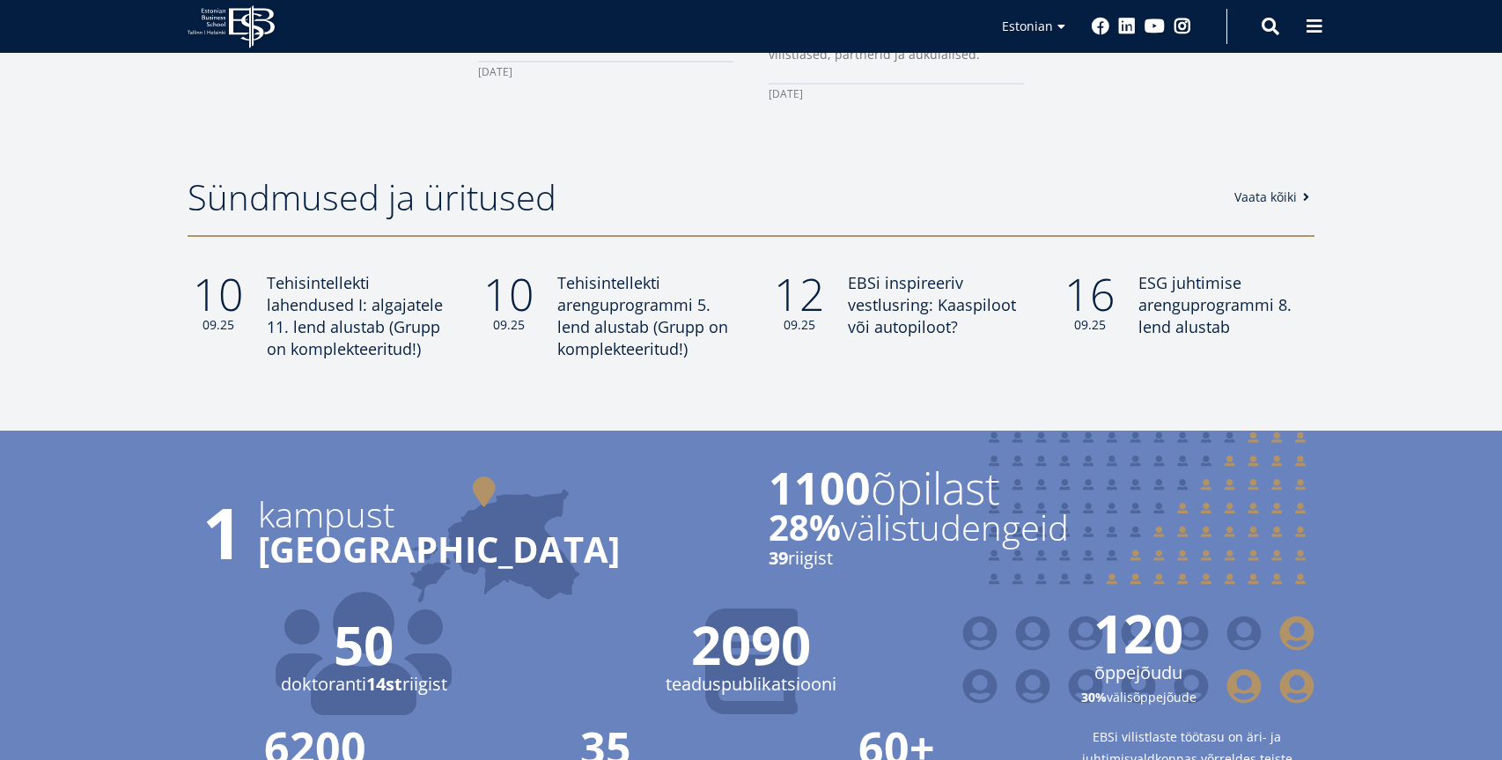
click at [380, 205] on h2 "Sündmused ja üritused" at bounding box center [702, 197] width 1029 height 44
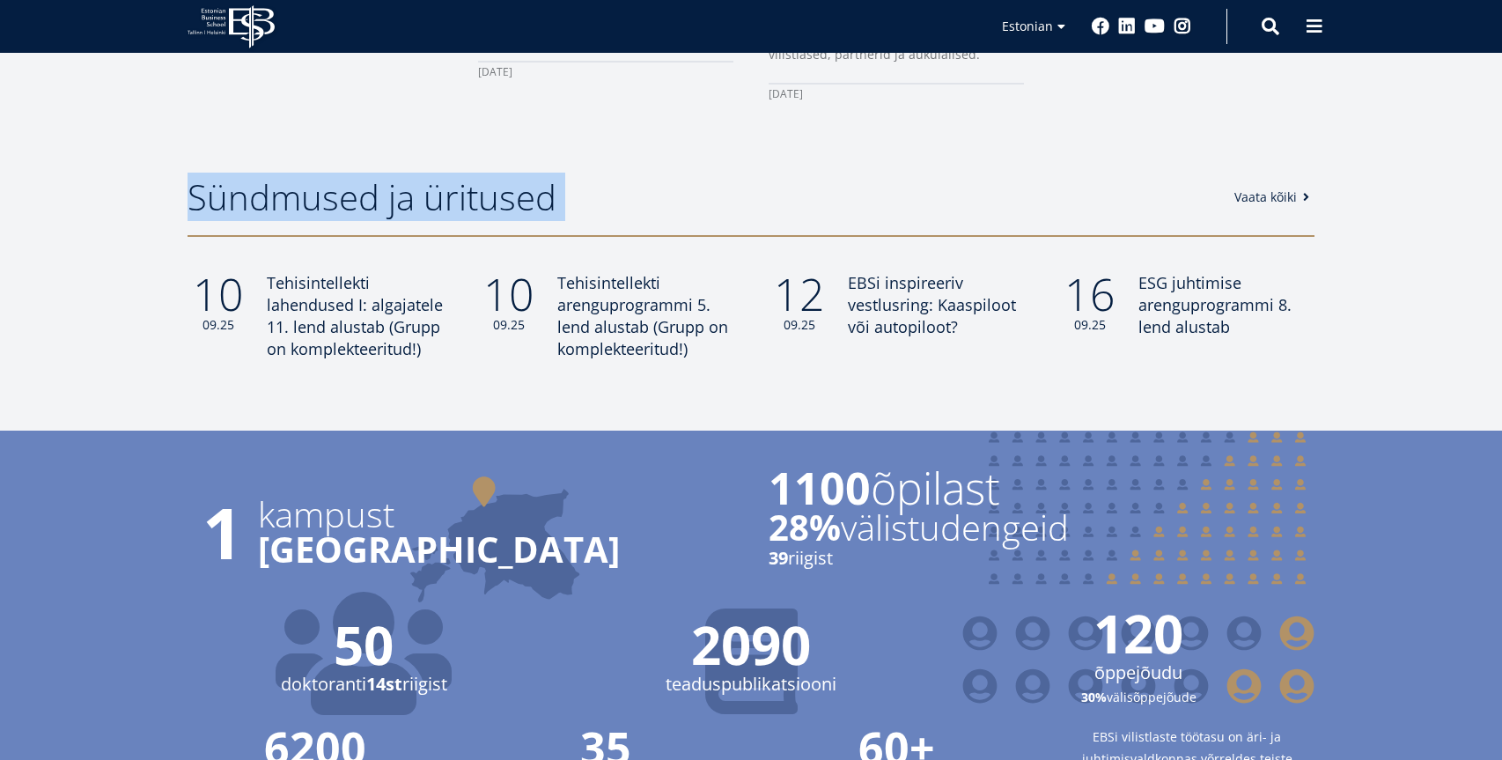
click at [380, 205] on h2 "Sündmused ja üritused" at bounding box center [702, 197] width 1029 height 44
click at [496, 200] on h2 "Sündmused ja üritused" at bounding box center [702, 197] width 1029 height 44
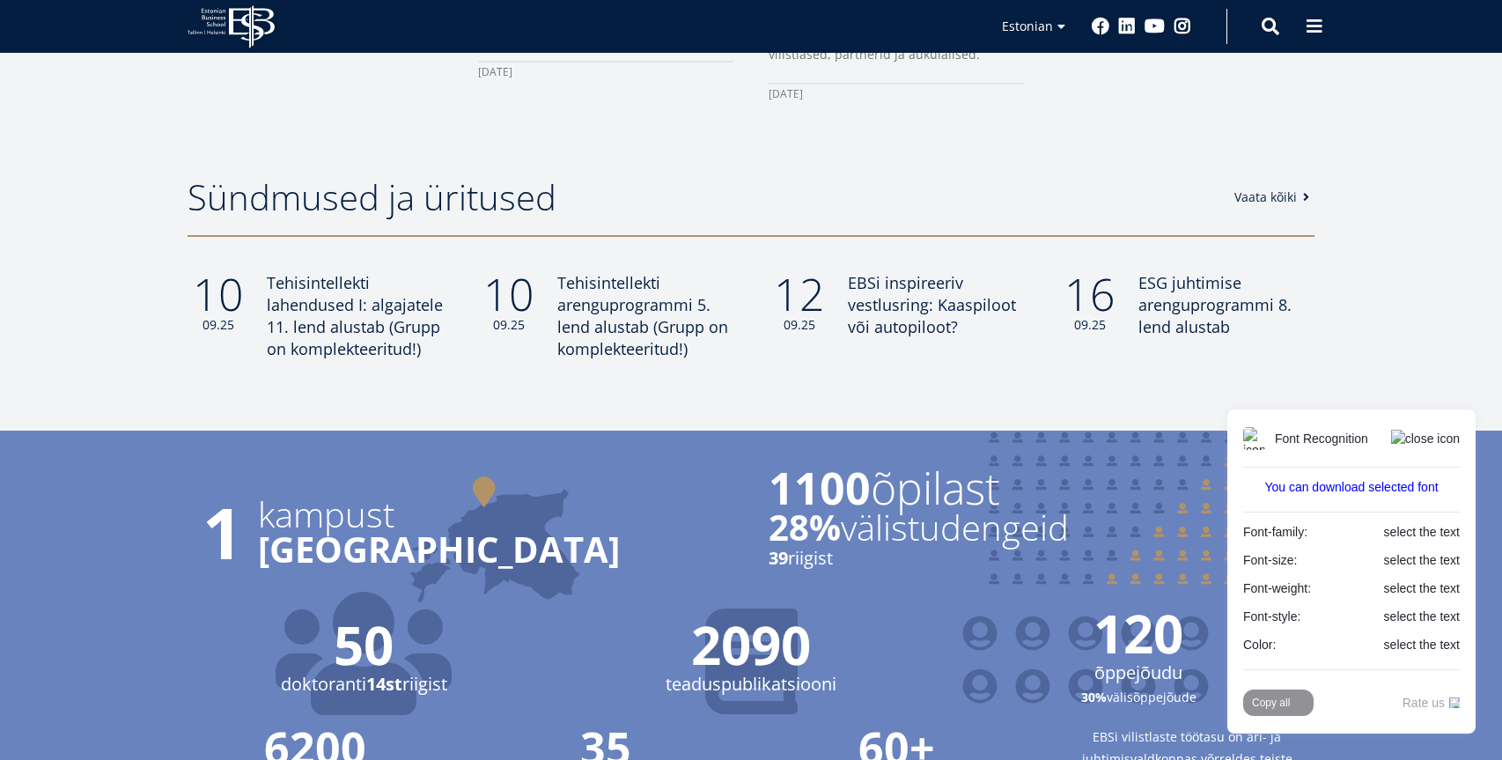
click at [306, 208] on h2 "Sündmused ja üritused" at bounding box center [702, 197] width 1029 height 44
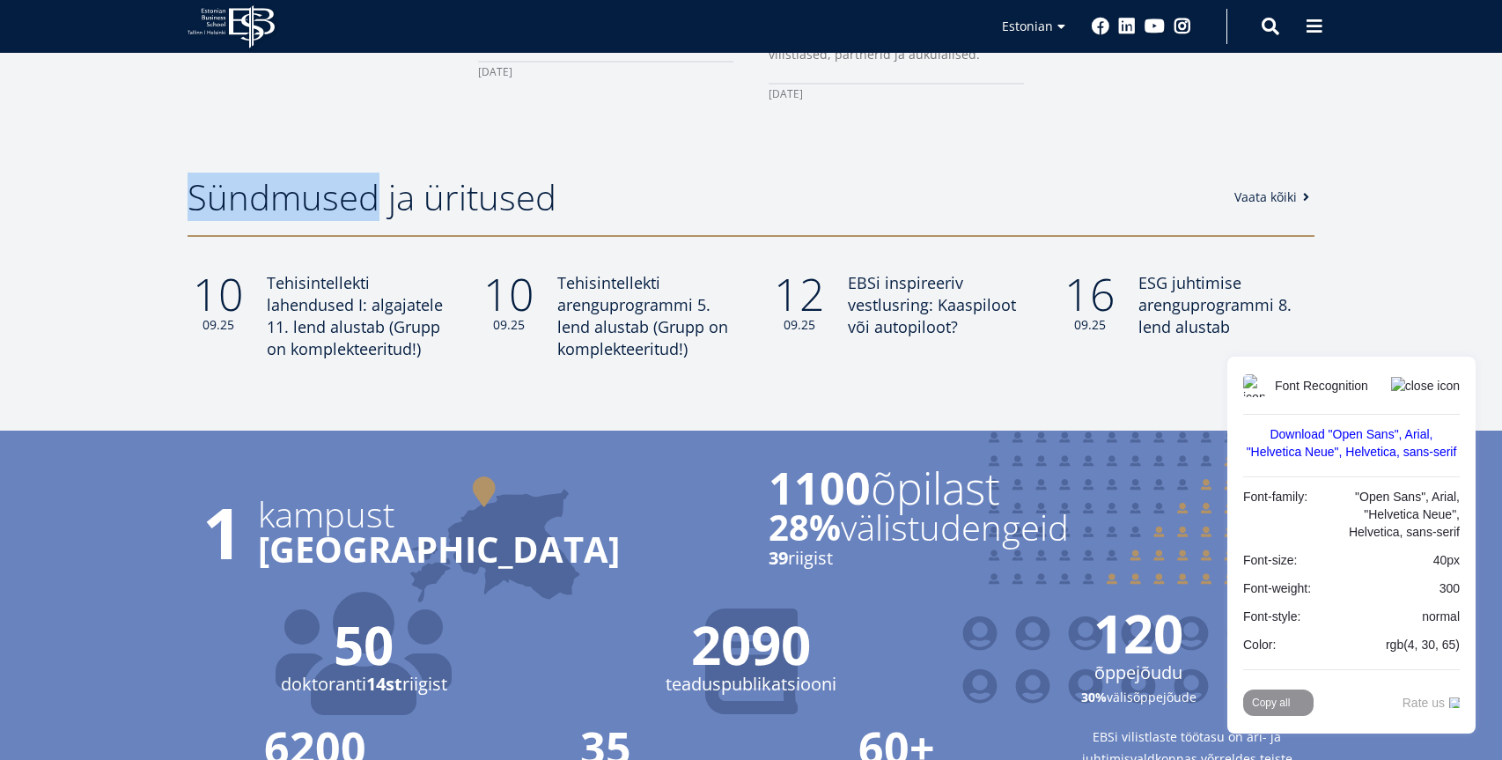
click at [306, 208] on h2 "Sündmused ja üritused" at bounding box center [702, 197] width 1029 height 44
